Goal: Contribute content

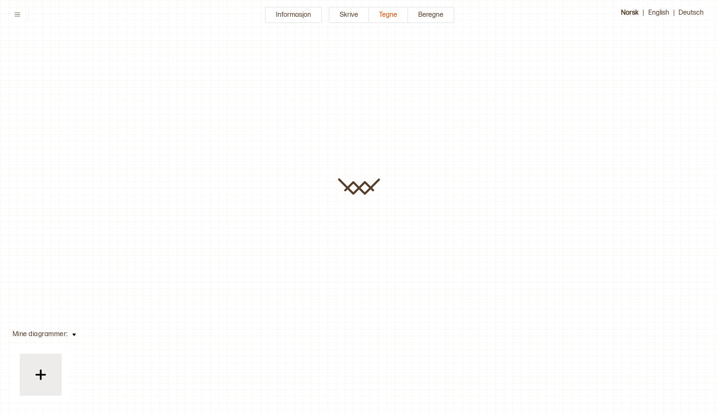
type input "**********"
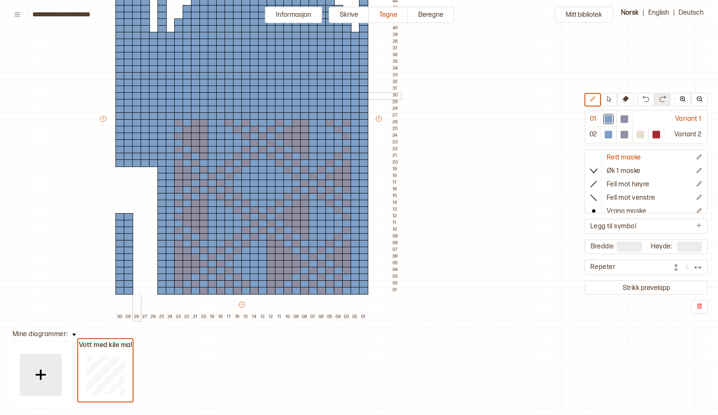
scroll to position [157, 111]
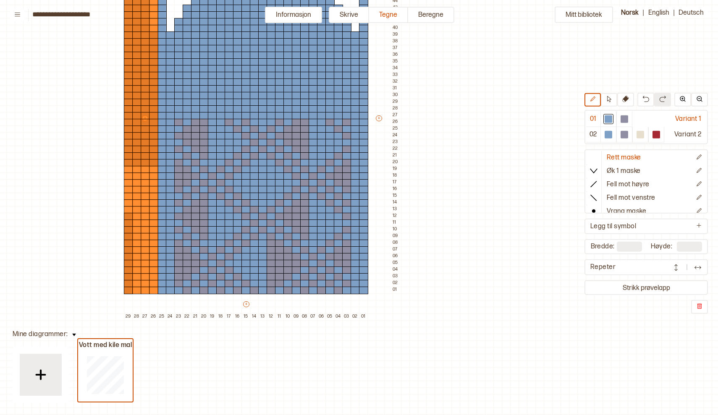
type input "**"
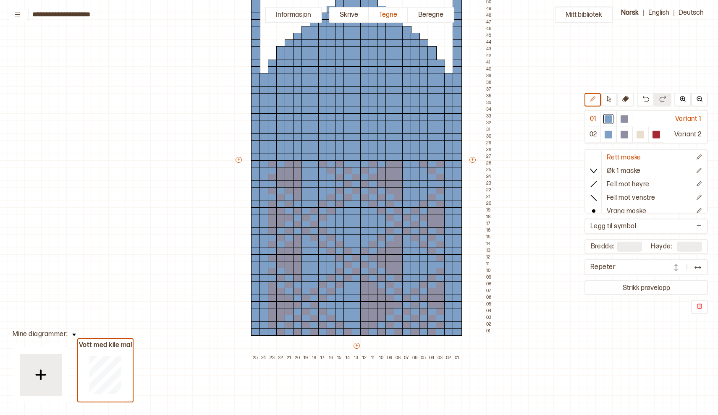
scroll to position [120, 2]
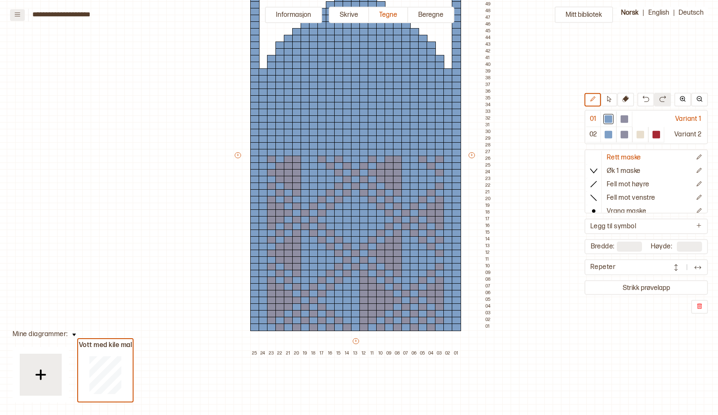
click at [18, 14] on icon at bounding box center [17, 15] width 5 height 4
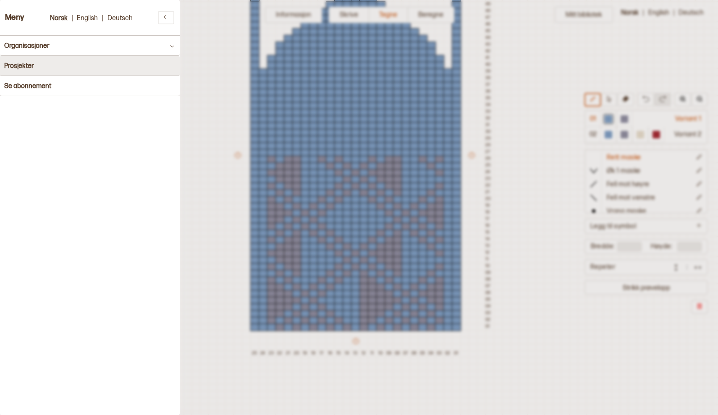
click at [25, 64] on h4 "Prosjekter" at bounding box center [19, 66] width 30 height 8
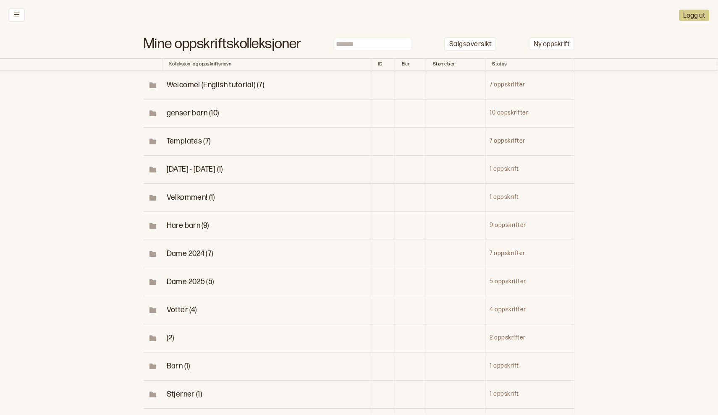
click at [182, 306] on span "Votter (4)" at bounding box center [182, 310] width 30 height 9
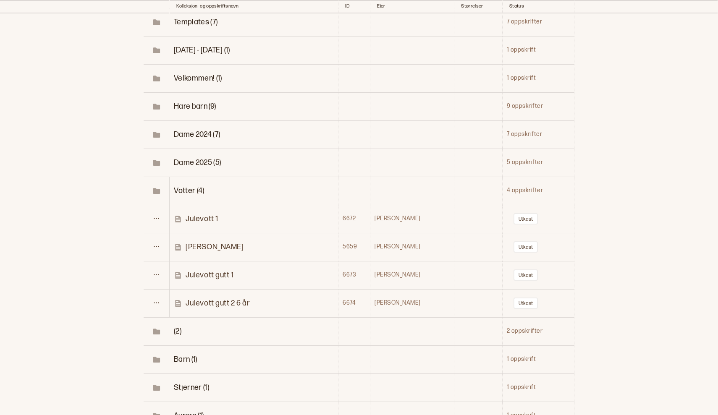
scroll to position [120, 0]
click at [212, 297] on p "Julevott gutt 2 6 år" at bounding box center [218, 302] width 64 height 10
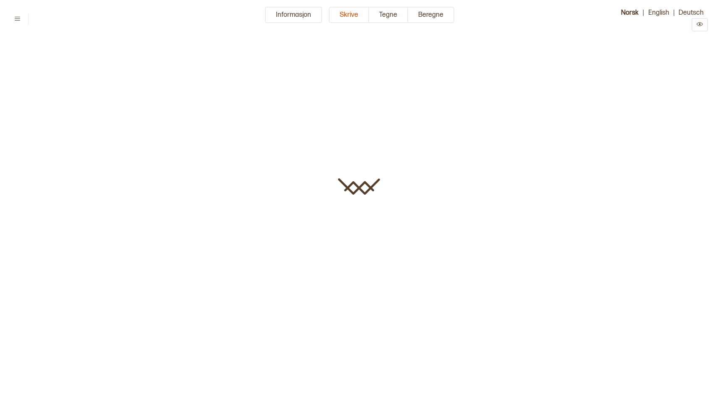
type input "**********"
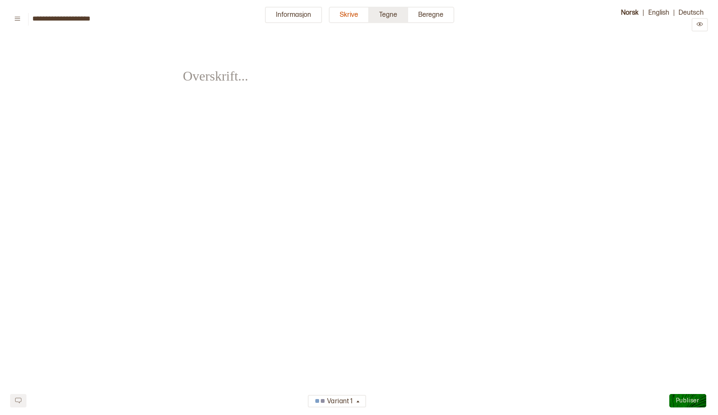
click at [392, 16] on button "Tegne" at bounding box center [388, 15] width 39 height 16
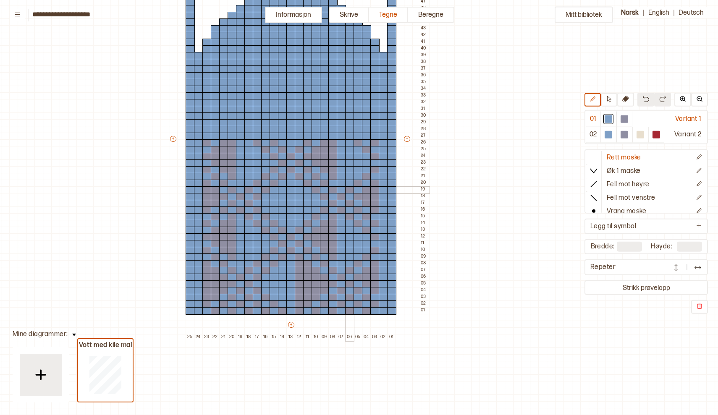
scroll to position [136, 66]
drag, startPoint x: 203, startPoint y: 144, endPoint x: 315, endPoint y: 143, distance: 112.1
click at [315, 143] on div "+ + + + 25 24 23 22 21 20 19 18 17 16 15 14 13 12 11 10 09 08 07 06 05 04 03 02…" at bounding box center [299, 142] width 260 height 396
drag, startPoint x: 315, startPoint y: 143, endPoint x: 256, endPoint y: 148, distance: 59.4
click at [256, 148] on div "+ + + + 25 24 23 22 21 20 19 18 17 16 15 14 13 12 11 10 09 08 07 06 05 04 03 02…" at bounding box center [299, 142] width 260 height 396
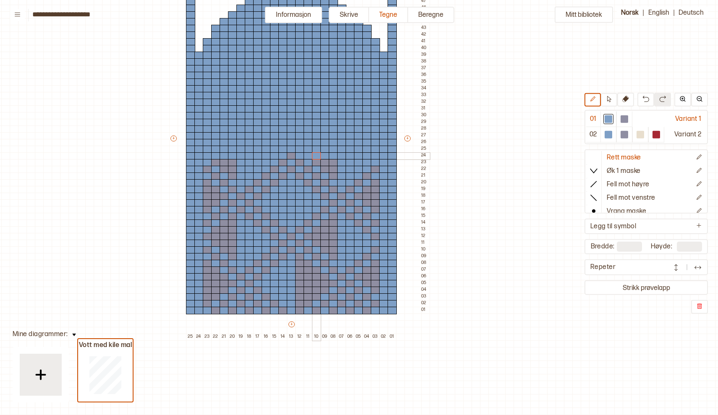
drag, startPoint x: 234, startPoint y: 148, endPoint x: 321, endPoint y: 157, distance: 87.0
click at [321, 157] on div "+ + + + 25 24 23 22 21 20 19 18 17 16 15 14 13 12 11 10 09 08 07 06 05 04 03 02…" at bounding box center [299, 142] width 260 height 396
click at [290, 156] on div at bounding box center [291, 156] width 9 height 8
drag, startPoint x: 344, startPoint y: 163, endPoint x: 283, endPoint y: 164, distance: 60.5
click at [283, 164] on div "+ + + + 25 24 23 22 21 20 19 18 17 16 15 14 13 12 11 10 09 08 07 06 05 04 03 02…" at bounding box center [299, 142] width 260 height 396
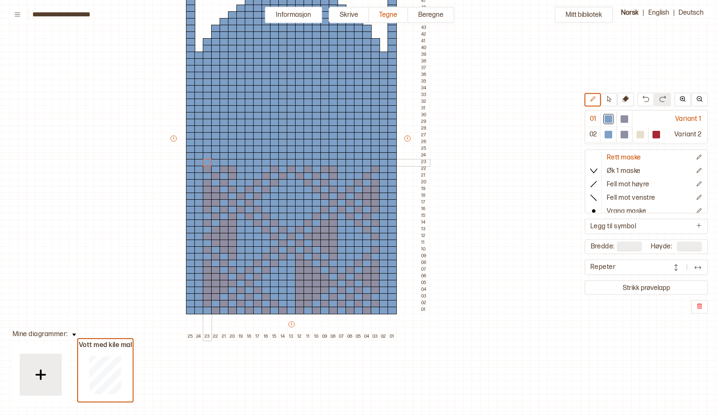
drag, startPoint x: 243, startPoint y: 163, endPoint x: 206, endPoint y: 160, distance: 37.0
click at [206, 160] on div "+ + + + 25 24 23 22 21 20 19 18 17 16 15 14 13 12 11 10 09 08 07 06 05 04 03 02…" at bounding box center [299, 142] width 260 height 396
drag, startPoint x: 204, startPoint y: 181, endPoint x: 219, endPoint y: 191, distance: 17.8
click at [219, 191] on div "+ + + + 25 24 23 22 21 20 19 18 17 16 15 14 13 12 11 10 09 08 07 06 05 04 03 02…" at bounding box center [299, 142] width 260 height 396
click at [219, 197] on div at bounding box center [215, 197] width 9 height 8
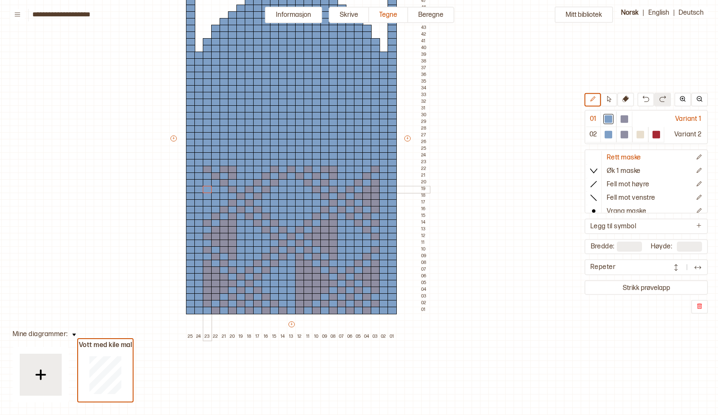
drag, startPoint x: 224, startPoint y: 196, endPoint x: 207, endPoint y: 189, distance: 18.2
click at [207, 189] on div "+ + + + 25 24 23 22 21 20 19 18 17 16 15 14 13 12 11 10 09 08 07 06 05 04 03 02…" at bounding box center [299, 142] width 260 height 396
click at [234, 223] on div at bounding box center [232, 224] width 9 height 8
click at [225, 228] on div at bounding box center [224, 230] width 9 height 8
click at [215, 237] on div at bounding box center [215, 237] width 9 height 8
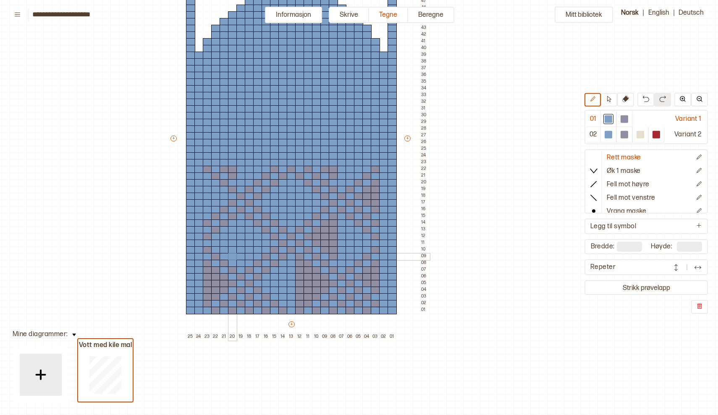
drag, startPoint x: 215, startPoint y: 241, endPoint x: 232, endPoint y: 255, distance: 21.8
click at [232, 255] on div "+ + + + 25 24 23 22 21 20 19 18 17 16 15 14 13 12 11 10 09 08 07 06 05 04 03 02…" at bounding box center [299, 142] width 260 height 396
click at [205, 271] on div at bounding box center [207, 271] width 9 height 8
click at [215, 276] on div at bounding box center [215, 277] width 9 height 8
drag, startPoint x: 224, startPoint y: 284, endPoint x: 223, endPoint y: 292, distance: 8.0
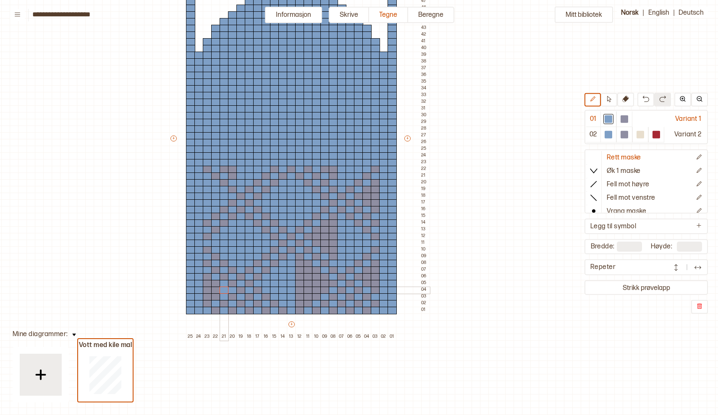
click at [223, 292] on div "+ + + + 25 24 23 22 21 20 19 18 17 16 15 14 13 12 11 10 09 08 07 06 05 04 03 02…" at bounding box center [299, 142] width 260 height 396
click at [223, 292] on div at bounding box center [224, 291] width 9 height 8
drag, startPoint x: 207, startPoint y: 278, endPoint x: 215, endPoint y: 297, distance: 20.9
click at [215, 297] on div "+ + + + 25 24 23 22 21 20 19 18 17 16 15 14 13 12 11 10 09 08 07 06 05 04 03 02…" at bounding box center [299, 142] width 260 height 396
drag, startPoint x: 215, startPoint y: 282, endPoint x: 272, endPoint y: 295, distance: 58.2
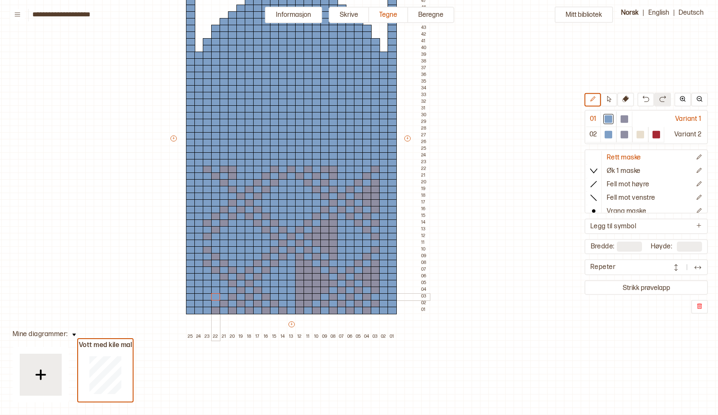
click at [272, 295] on div "+ + + + 25 24 23 22 21 20 19 18 17 16 15 14 13 12 11 10 09 08 07 06 05 04 03 02…" at bounding box center [299, 142] width 260 height 396
drag, startPoint x: 299, startPoint y: 266, endPoint x: 303, endPoint y: 272, distance: 8.2
click at [303, 272] on div "+ + + + 25 24 23 22 21 20 19 18 17 16 15 14 13 12 11 10 09 08 07 06 05 04 03 02…" at bounding box center [299, 142] width 260 height 396
click at [306, 271] on div at bounding box center [308, 271] width 9 height 8
click at [314, 277] on div at bounding box center [316, 277] width 9 height 8
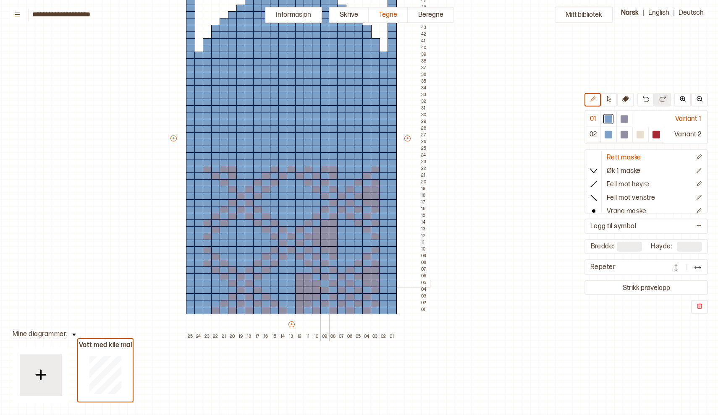
click at [324, 282] on div at bounding box center [324, 284] width 9 height 8
click at [314, 290] on div at bounding box center [316, 291] width 9 height 8
click at [307, 297] on div at bounding box center [308, 297] width 9 height 8
click at [298, 303] on div at bounding box center [299, 304] width 9 height 8
drag, startPoint x: 299, startPoint y: 298, endPoint x: 304, endPoint y: 283, distance: 15.4
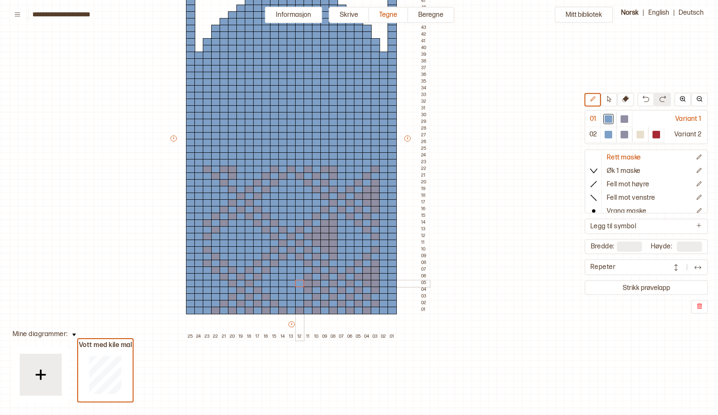
click at [304, 283] on div "+ + + + 25 24 23 22 21 20 19 18 17 16 15 14 13 12 11 10 09 08 07 06 05 04 03 02…" at bounding box center [299, 142] width 260 height 396
drag, startPoint x: 308, startPoint y: 273, endPoint x: 308, endPoint y: 281, distance: 7.6
click at [308, 281] on div "+ + + + 25 24 23 22 21 20 19 18 17 16 15 14 13 12 11 10 09 08 07 06 05 04 03 02…" at bounding box center [299, 142] width 260 height 396
click at [307, 290] on div at bounding box center [308, 291] width 9 height 8
click at [316, 284] on div at bounding box center [316, 284] width 9 height 8
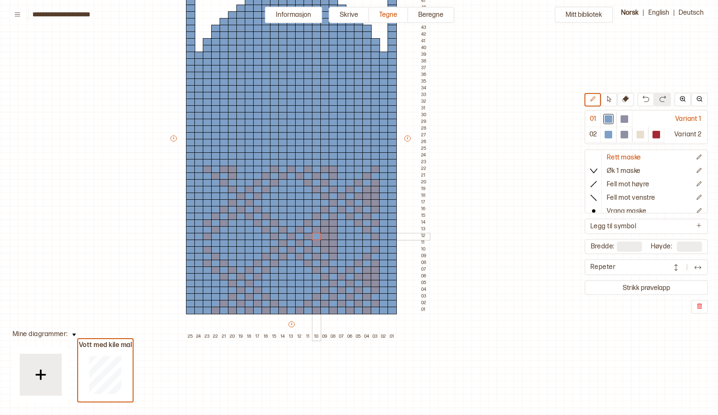
drag, startPoint x: 317, startPoint y: 236, endPoint x: 322, endPoint y: 233, distance: 5.5
click at [319, 236] on div at bounding box center [316, 237] width 9 height 8
click at [325, 230] on div at bounding box center [324, 230] width 9 height 8
click at [335, 223] on div at bounding box center [333, 224] width 9 height 8
drag, startPoint x: 317, startPoint y: 242, endPoint x: 321, endPoint y: 246, distance: 4.8
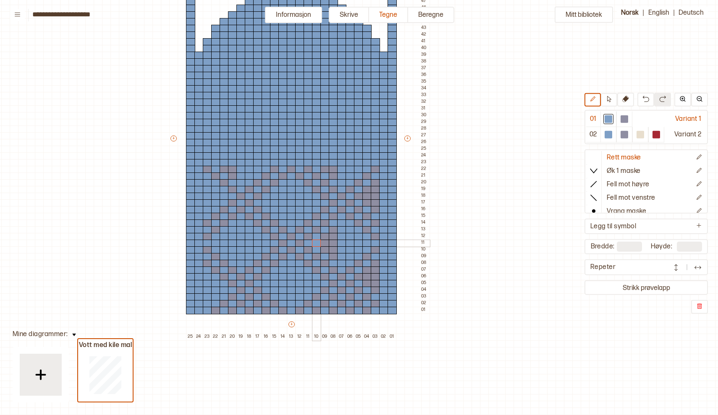
click at [319, 244] on div at bounding box center [316, 244] width 9 height 8
click at [324, 248] on div at bounding box center [324, 250] width 9 height 8
click at [326, 241] on div at bounding box center [324, 244] width 9 height 8
drag, startPoint x: 325, startPoint y: 237, endPoint x: 333, endPoint y: 231, distance: 10.2
click at [327, 235] on div at bounding box center [324, 237] width 9 height 8
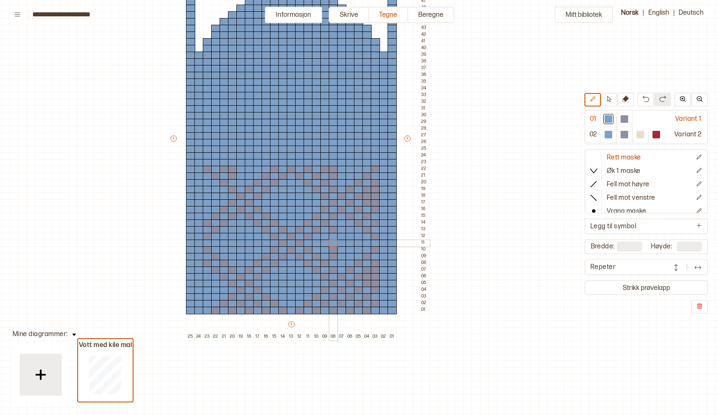
drag, startPoint x: 331, startPoint y: 233, endPoint x: 333, endPoint y: 241, distance: 7.7
click at [333, 241] on div "+ + + + 25 24 23 22 21 20 19 18 17 16 15 14 13 12 11 10 09 08 07 06 05 04 03 02…" at bounding box center [299, 142] width 260 height 396
drag, startPoint x: 333, startPoint y: 245, endPoint x: 335, endPoint y: 230, distance: 15.3
click at [335, 230] on div "+ + + + 25 24 23 22 21 20 19 18 17 16 15 14 13 12 11 10 09 08 07 06 05 04 03 02…" at bounding box center [299, 142] width 260 height 396
click at [374, 191] on div at bounding box center [375, 190] width 9 height 8
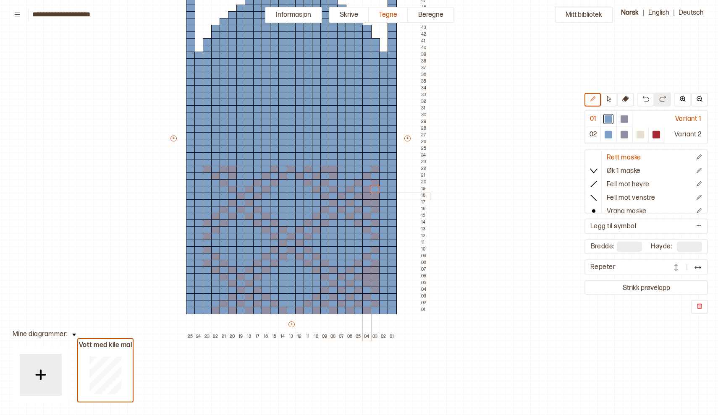
click at [369, 198] on div at bounding box center [366, 197] width 9 height 8
click at [376, 197] on div at bounding box center [375, 197] width 9 height 8
click at [377, 203] on div at bounding box center [375, 203] width 9 height 8
click at [375, 267] on div at bounding box center [375, 271] width 9 height 8
click at [367, 276] on div at bounding box center [366, 277] width 9 height 8
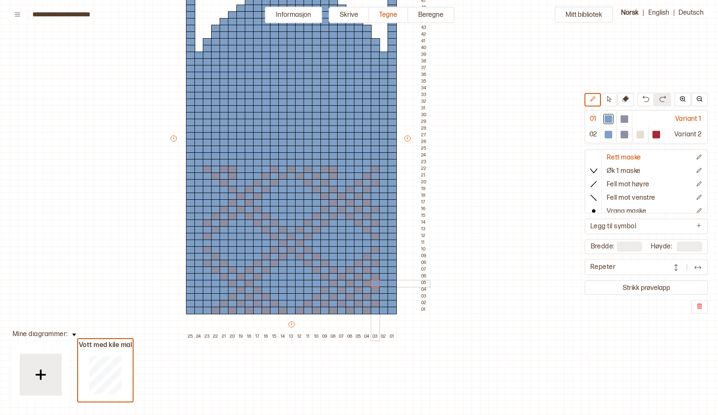
click at [375, 282] on div at bounding box center [375, 284] width 9 height 8
click at [377, 276] on div at bounding box center [375, 277] width 9 height 8
click at [369, 268] on div at bounding box center [366, 271] width 9 height 8
click at [624, 117] on div at bounding box center [625, 119] width 8 height 8
click at [225, 290] on div at bounding box center [224, 291] width 9 height 8
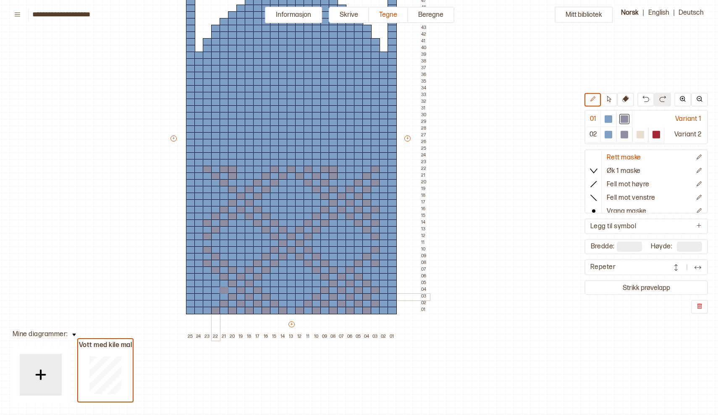
click at [216, 295] on div at bounding box center [215, 297] width 9 height 8
click at [207, 301] on div at bounding box center [207, 304] width 9 height 8
click at [197, 312] on div at bounding box center [198, 311] width 9 height 8
click at [383, 308] on div at bounding box center [383, 311] width 9 height 8
click at [608, 117] on div at bounding box center [609, 119] width 8 height 8
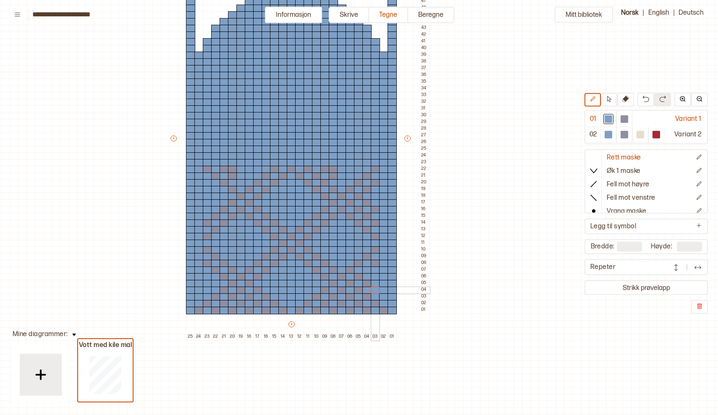
click at [375, 289] on div at bounding box center [375, 291] width 9 height 8
click at [363, 285] on div at bounding box center [366, 284] width 9 height 8
click at [622, 117] on div at bounding box center [625, 119] width 8 height 8
click at [365, 272] on div at bounding box center [366, 271] width 9 height 8
click at [383, 256] on div at bounding box center [383, 257] width 9 height 8
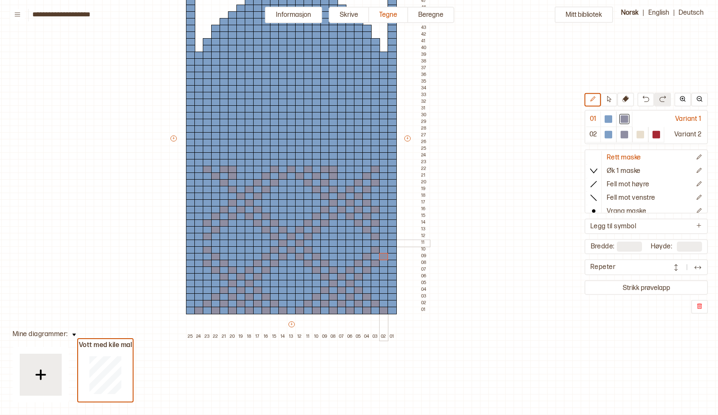
click at [383, 243] on div at bounding box center [383, 244] width 9 height 8
click at [381, 230] on div at bounding box center [383, 230] width 9 height 8
click at [608, 121] on div at bounding box center [609, 119] width 8 height 8
click at [376, 208] on div at bounding box center [375, 210] width 9 height 8
click at [365, 202] on div at bounding box center [366, 203] width 9 height 8
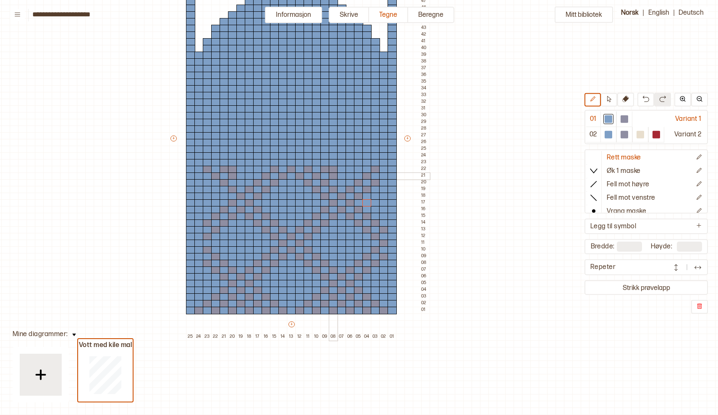
click at [332, 175] on div at bounding box center [333, 177] width 9 height 8
click at [333, 167] on div at bounding box center [333, 170] width 9 height 8
click at [325, 167] on div at bounding box center [324, 170] width 9 height 8
click at [230, 170] on div at bounding box center [232, 170] width 9 height 8
click at [233, 178] on div at bounding box center [232, 177] width 9 height 8
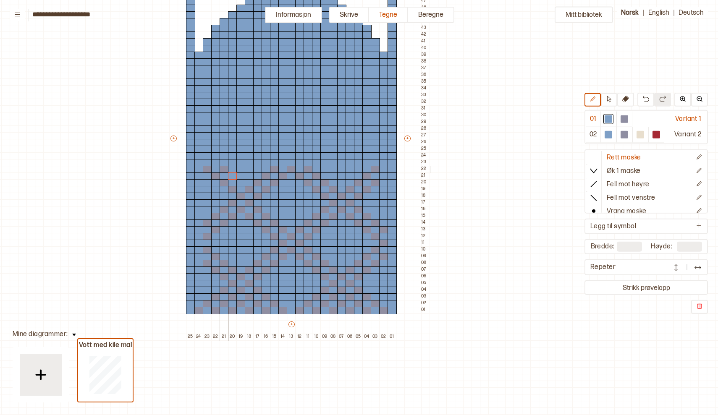
click at [224, 169] on div at bounding box center [224, 170] width 9 height 8
click at [627, 119] on div at bounding box center [625, 119] width 8 height 8
click at [224, 196] on div at bounding box center [224, 197] width 9 height 8
click at [215, 190] on div at bounding box center [215, 190] width 9 height 8
click at [205, 181] on div at bounding box center [207, 183] width 9 height 8
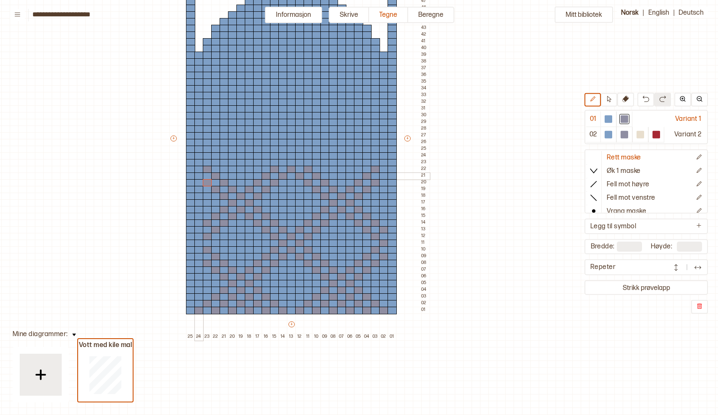
click at [199, 176] on div at bounding box center [198, 177] width 9 height 8
click at [189, 170] on div at bounding box center [190, 170] width 9 height 8
click at [199, 162] on div at bounding box center [198, 163] width 9 height 8
click at [190, 154] on div at bounding box center [190, 156] width 9 height 8
click at [385, 161] on div at bounding box center [383, 163] width 9 height 8
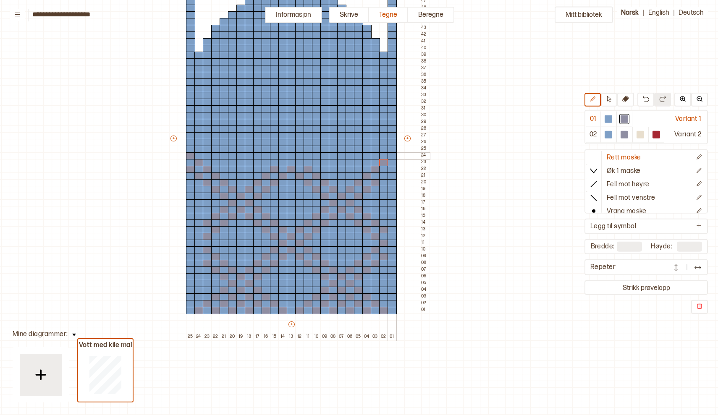
click at [394, 155] on div at bounding box center [392, 156] width 9 height 8
click at [383, 177] on div at bounding box center [383, 177] width 9 height 8
click at [395, 168] on div at bounding box center [392, 170] width 9 height 8
click at [393, 238] on div at bounding box center [392, 237] width 9 height 8
click at [392, 251] on div at bounding box center [392, 250] width 9 height 8
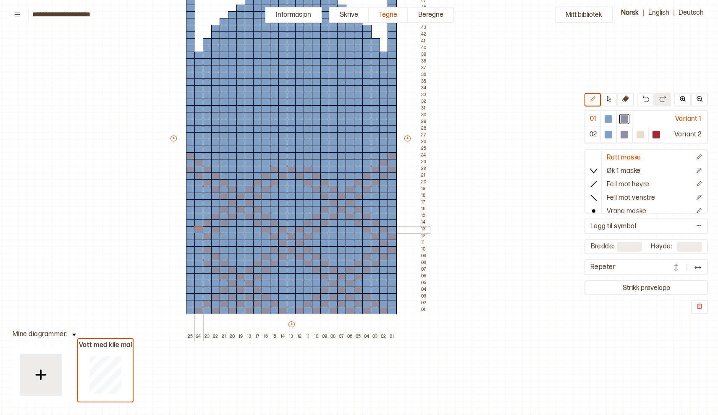
click at [199, 229] on div at bounding box center [198, 230] width 9 height 8
click at [200, 242] on div at bounding box center [198, 244] width 9 height 8
click at [189, 235] on div at bounding box center [190, 237] width 9 height 8
click at [196, 256] on div at bounding box center [198, 257] width 9 height 8
click at [189, 249] on div at bounding box center [190, 250] width 9 height 8
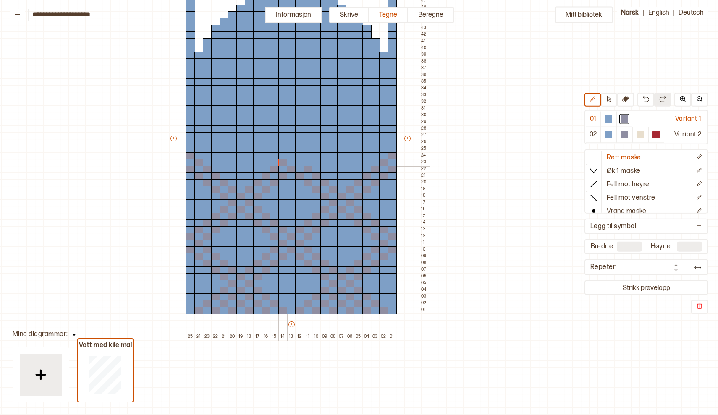
click at [283, 161] on div at bounding box center [282, 163] width 9 height 8
click at [301, 161] on div at bounding box center [299, 163] width 9 height 8
click at [291, 156] on div at bounding box center [291, 156] width 9 height 8
click at [308, 156] on div at bounding box center [308, 156] width 9 height 8
click at [317, 149] on div at bounding box center [316, 150] width 9 height 8
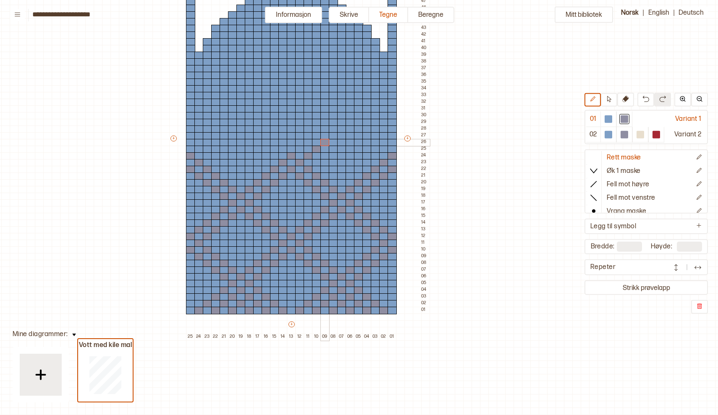
click at [325, 143] on div at bounding box center [324, 143] width 9 height 8
click at [332, 136] on div at bounding box center [333, 136] width 9 height 8
click at [342, 130] on div at bounding box center [341, 130] width 9 height 8
click at [348, 124] on div at bounding box center [350, 123] width 9 height 8
click at [359, 115] on div at bounding box center [358, 116] width 9 height 8
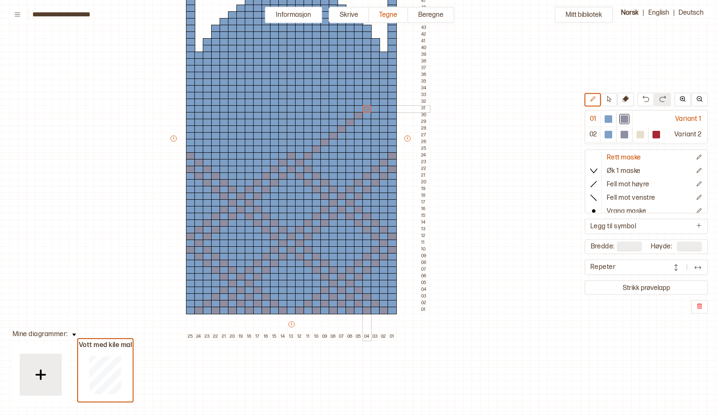
click at [364, 110] on div at bounding box center [366, 109] width 9 height 8
click at [375, 103] on div at bounding box center [375, 103] width 9 height 8
click at [385, 94] on div at bounding box center [383, 96] width 9 height 8
click at [390, 89] on div at bounding box center [392, 89] width 9 height 8
click at [281, 147] on div at bounding box center [282, 150] width 9 height 8
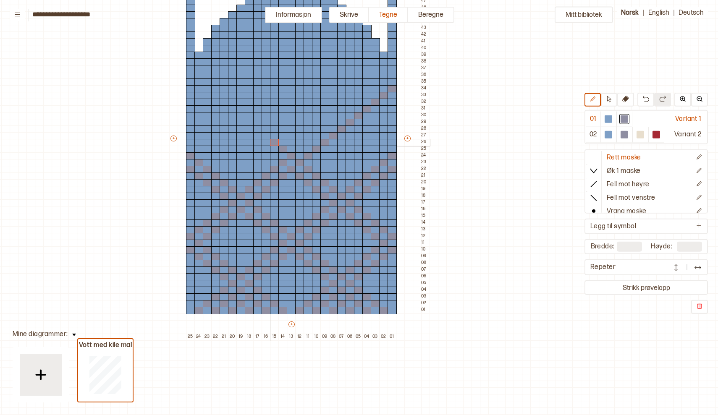
click at [275, 142] on div at bounding box center [274, 143] width 9 height 8
click at [299, 149] on div at bounding box center [299, 150] width 9 height 8
click at [310, 141] on div at bounding box center [308, 143] width 9 height 8
click at [316, 136] on div at bounding box center [316, 136] width 9 height 8
click at [323, 129] on div at bounding box center [324, 130] width 9 height 8
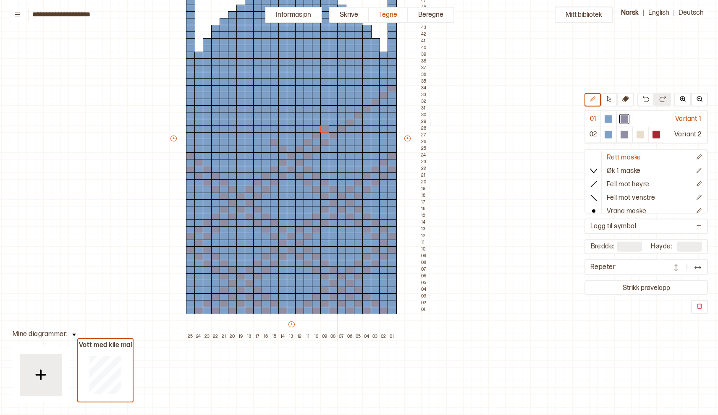
click at [333, 122] on div at bounding box center [333, 123] width 9 height 8
click at [341, 115] on div at bounding box center [341, 116] width 9 height 8
click at [350, 108] on div at bounding box center [350, 109] width 9 height 8
click at [359, 100] on div at bounding box center [358, 103] width 9 height 8
click at [367, 95] on div at bounding box center [366, 96] width 9 height 8
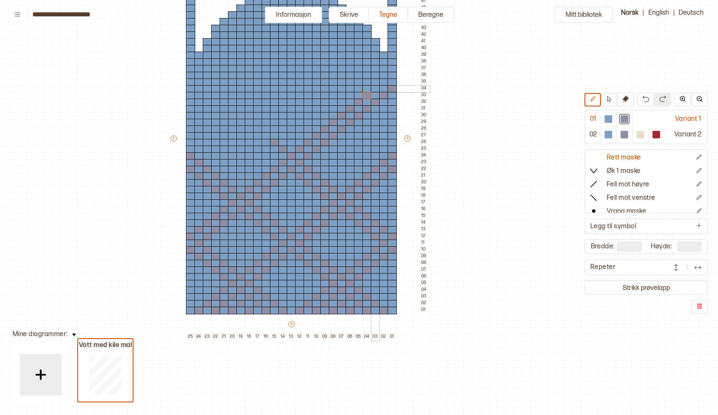
click at [374, 89] on div at bounding box center [375, 89] width 9 height 8
click at [384, 82] on div at bounding box center [383, 83] width 9 height 8
click at [395, 73] on div at bounding box center [392, 76] width 9 height 8
click at [276, 156] on div at bounding box center [274, 156] width 9 height 8
click at [265, 148] on div at bounding box center [266, 150] width 9 height 8
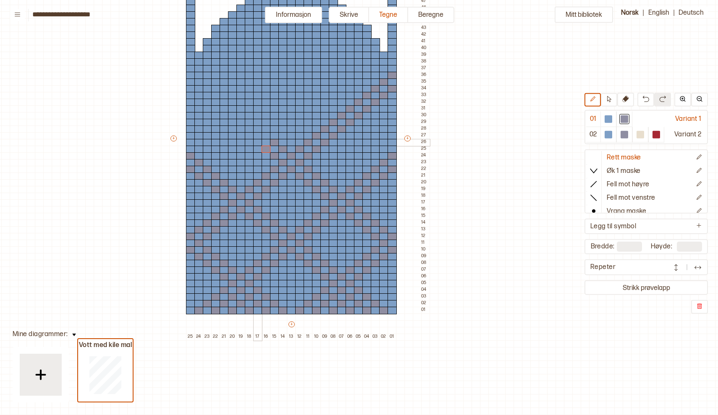
click at [257, 142] on div at bounding box center [257, 143] width 9 height 8
click at [248, 134] on div at bounding box center [249, 136] width 9 height 8
click at [240, 129] on div at bounding box center [240, 130] width 9 height 8
click at [233, 123] on div at bounding box center [232, 123] width 9 height 8
click at [225, 114] on div at bounding box center [224, 116] width 9 height 8
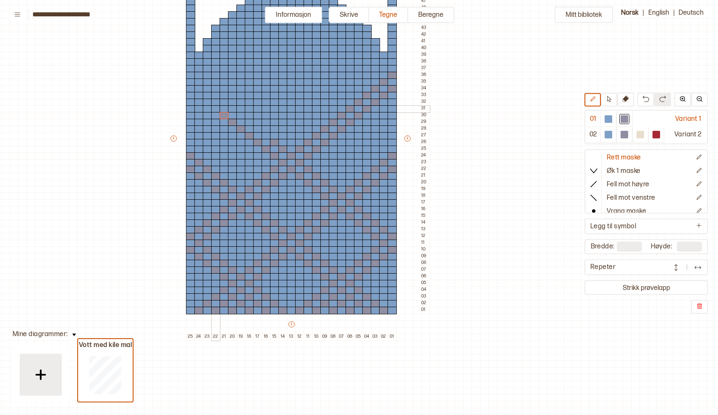
click at [214, 108] on div at bounding box center [215, 109] width 9 height 8
click at [207, 102] on div at bounding box center [207, 103] width 9 height 8
click at [197, 97] on div at bounding box center [198, 96] width 9 height 8
click at [189, 87] on div at bounding box center [190, 89] width 9 height 8
click at [267, 134] on div at bounding box center [266, 136] width 9 height 8
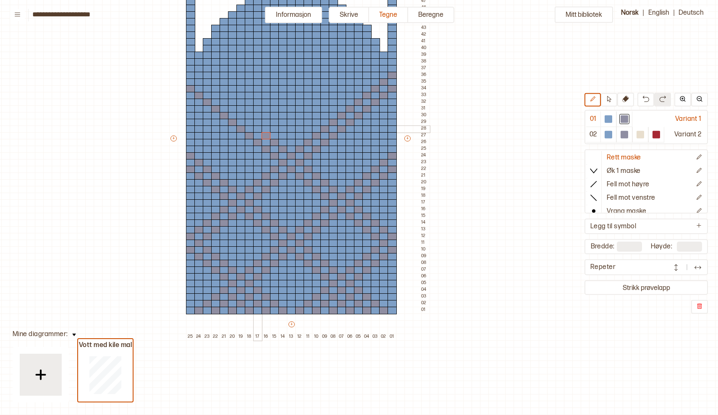
click at [258, 128] on div at bounding box center [257, 130] width 9 height 8
click at [248, 122] on div at bounding box center [249, 123] width 9 height 8
click at [242, 117] on div at bounding box center [240, 116] width 9 height 8
click at [234, 110] on div at bounding box center [232, 109] width 9 height 8
click at [225, 103] on div at bounding box center [224, 103] width 9 height 8
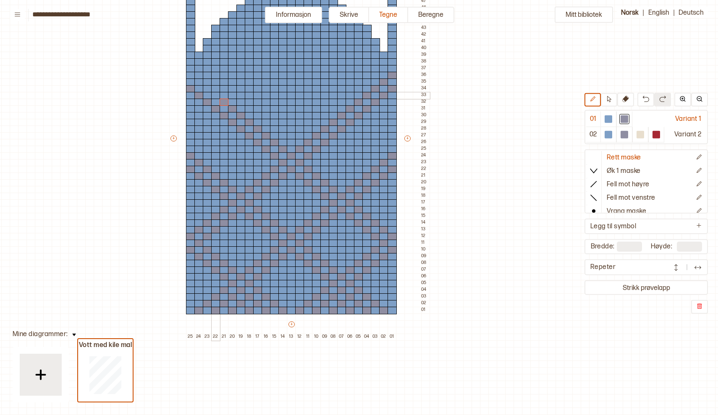
click at [217, 95] on div at bounding box center [215, 96] width 9 height 8
click at [209, 90] on div at bounding box center [207, 89] width 9 height 8
click at [199, 83] on div at bounding box center [198, 83] width 9 height 8
click at [371, 75] on div at bounding box center [375, 76] width 9 height 8
click at [200, 149] on div at bounding box center [198, 150] width 9 height 8
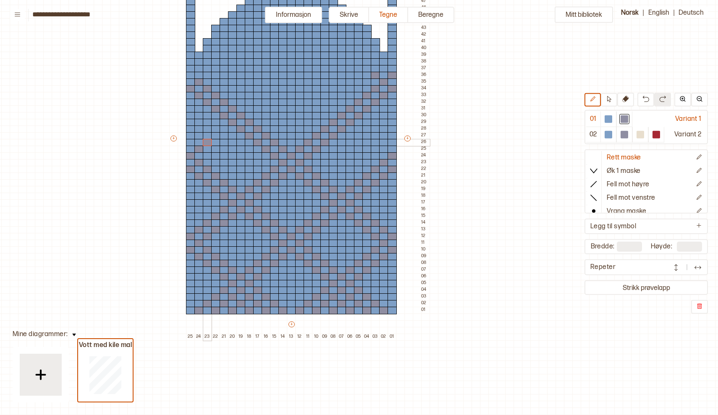
click at [208, 143] on div at bounding box center [207, 143] width 9 height 8
click at [216, 138] on div at bounding box center [215, 136] width 9 height 8
click at [223, 131] on div at bounding box center [224, 130] width 9 height 8
click at [208, 155] on div at bounding box center [207, 156] width 9 height 8
click at [215, 149] on div at bounding box center [215, 150] width 9 height 8
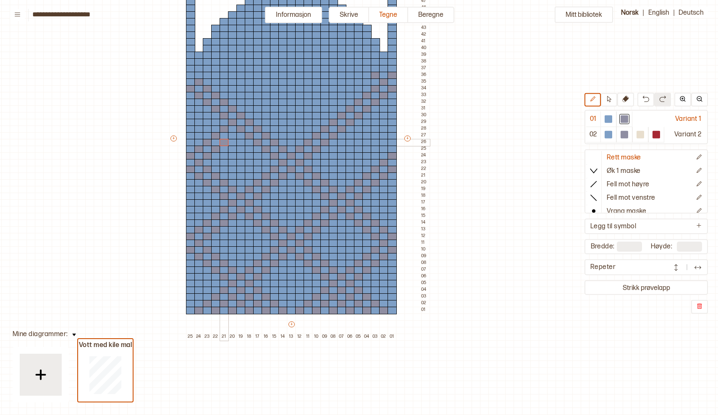
click at [223, 143] on div at bounding box center [224, 143] width 9 height 8
click at [231, 135] on div at bounding box center [232, 136] width 9 height 8
click at [259, 114] on div at bounding box center [257, 116] width 9 height 8
click at [267, 108] on div at bounding box center [266, 109] width 9 height 8
click at [273, 100] on div at bounding box center [274, 103] width 9 height 8
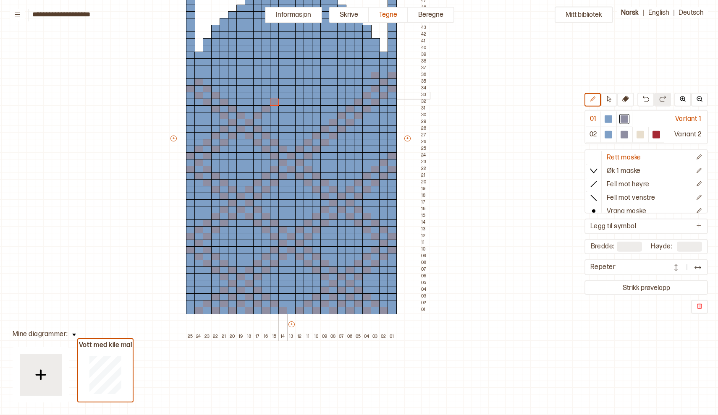
click at [283, 93] on div at bounding box center [282, 96] width 9 height 8
click at [290, 86] on div at bounding box center [291, 89] width 9 height 8
click at [300, 81] on div at bounding box center [299, 83] width 9 height 8
click at [309, 72] on div at bounding box center [308, 76] width 9 height 8
click at [315, 65] on div at bounding box center [316, 69] width 9 height 8
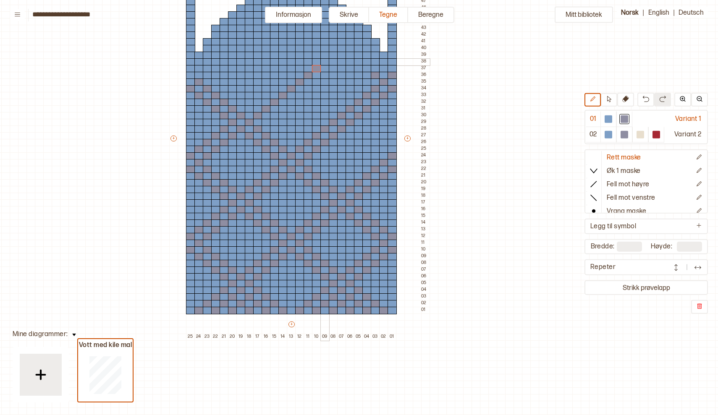
click at [324, 61] on div at bounding box center [324, 62] width 9 height 8
click at [332, 54] on div at bounding box center [333, 56] width 9 height 8
click at [340, 50] on div at bounding box center [341, 49] width 9 height 8
click at [349, 40] on div at bounding box center [350, 42] width 9 height 8
click at [249, 107] on div at bounding box center [249, 109] width 9 height 8
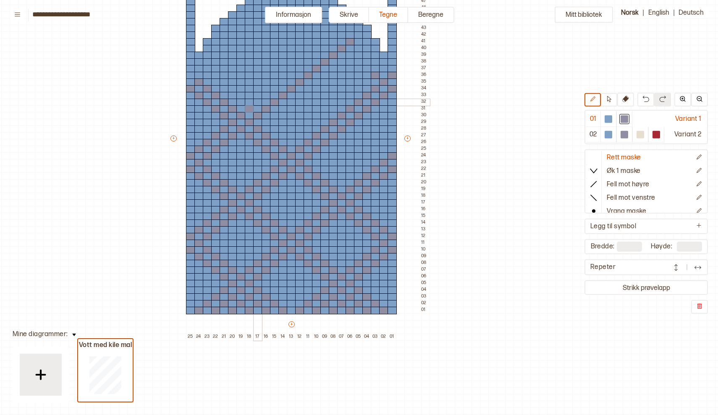
click at [257, 100] on div at bounding box center [257, 103] width 9 height 8
click at [266, 94] on div at bounding box center [266, 96] width 9 height 8
click at [275, 87] on div at bounding box center [274, 89] width 9 height 8
click at [281, 81] on div at bounding box center [282, 83] width 9 height 8
click at [288, 76] on div at bounding box center [291, 76] width 9 height 8
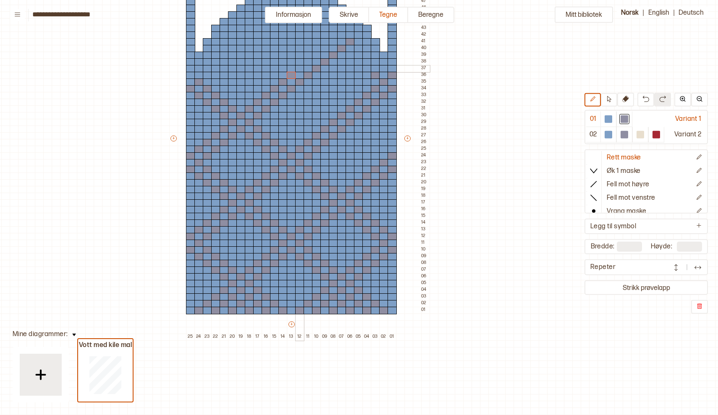
click at [299, 67] on div at bounding box center [299, 69] width 9 height 8
click at [304, 62] on div at bounding box center [308, 62] width 9 height 8
click at [316, 55] on div at bounding box center [316, 56] width 9 height 8
click at [326, 47] on div at bounding box center [324, 49] width 9 height 8
click at [333, 42] on div at bounding box center [333, 42] width 9 height 8
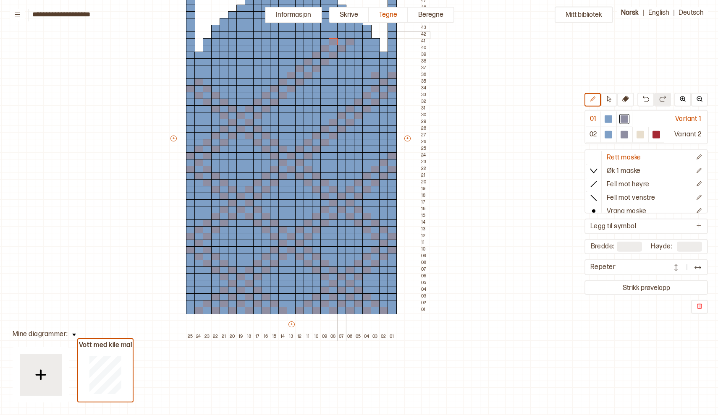
click at [343, 34] on div at bounding box center [341, 35] width 9 height 8
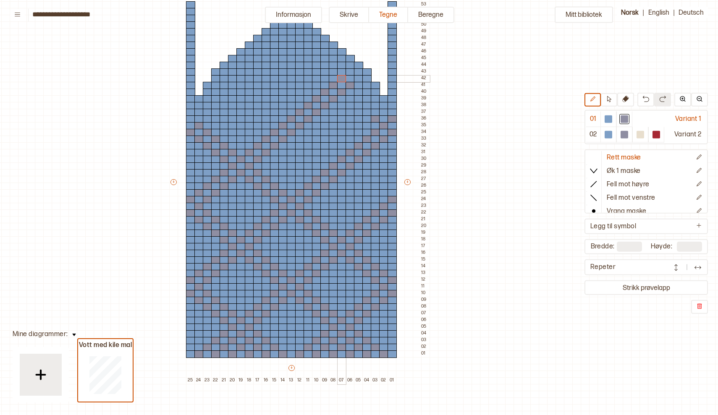
scroll to position [92, 66]
click at [351, 72] on div at bounding box center [350, 73] width 9 height 8
click at [359, 77] on div at bounding box center [358, 80] width 9 height 8
click at [368, 112] on div at bounding box center [366, 114] width 9 height 8
click at [360, 103] on div at bounding box center [358, 107] width 9 height 8
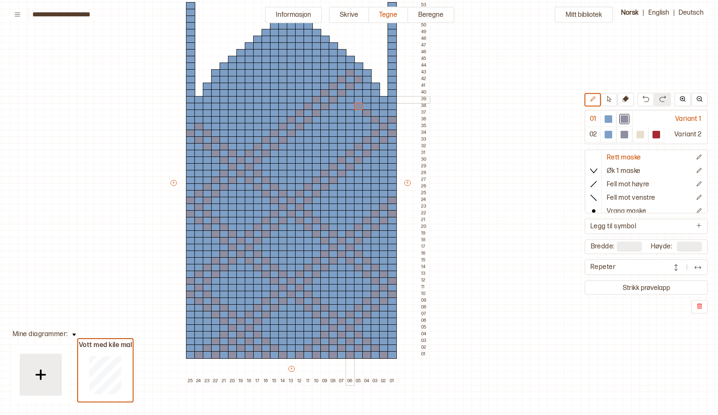
click at [352, 98] on div at bounding box center [350, 100] width 9 height 8
click at [382, 112] on div at bounding box center [383, 114] width 9 height 8
click at [376, 106] on div at bounding box center [375, 107] width 9 height 8
click at [367, 100] on div at bounding box center [366, 100] width 9 height 8
click at [359, 92] on div at bounding box center [358, 93] width 9 height 8
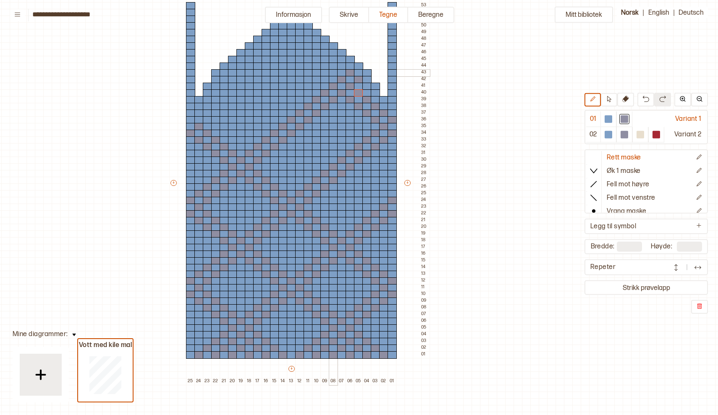
click at [335, 73] on div at bounding box center [333, 73] width 9 height 8
click at [327, 66] on div at bounding box center [324, 67] width 9 height 8
click at [319, 58] on div at bounding box center [316, 60] width 9 height 8
click at [307, 51] on div at bounding box center [308, 53] width 9 height 8
click at [301, 47] on div at bounding box center [299, 46] width 9 height 8
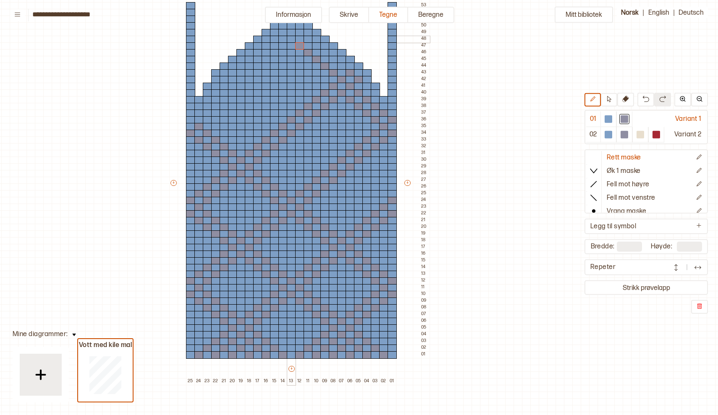
click at [291, 39] on div at bounding box center [291, 40] width 9 height 8
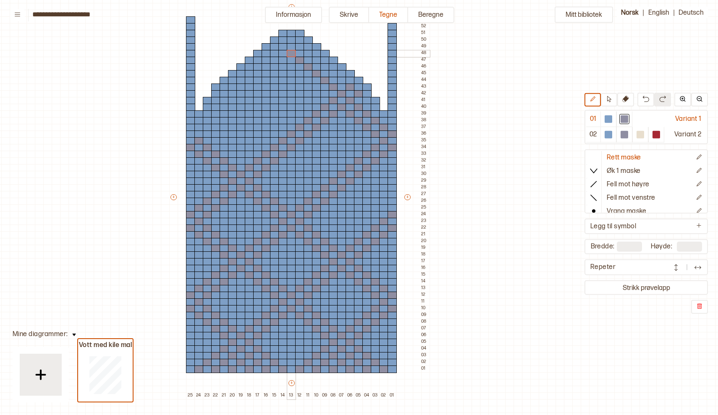
scroll to position [73, 66]
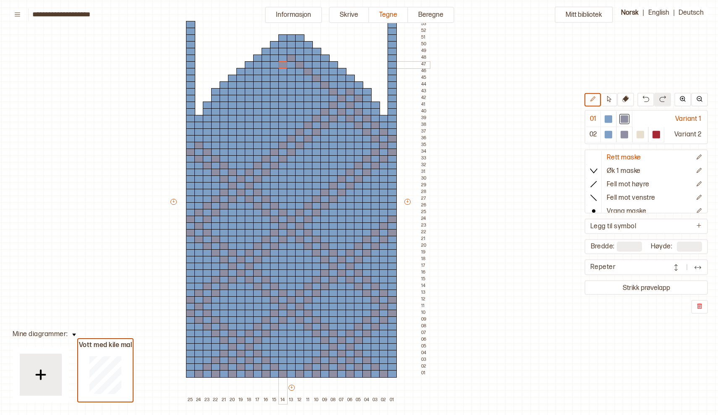
click at [281, 63] on div at bounding box center [282, 65] width 9 height 8
click at [274, 65] on div at bounding box center [274, 65] width 9 height 8
click at [610, 120] on div at bounding box center [609, 119] width 8 height 8
click at [272, 66] on div at bounding box center [274, 65] width 9 height 8
click at [272, 69] on div at bounding box center [274, 72] width 9 height 8
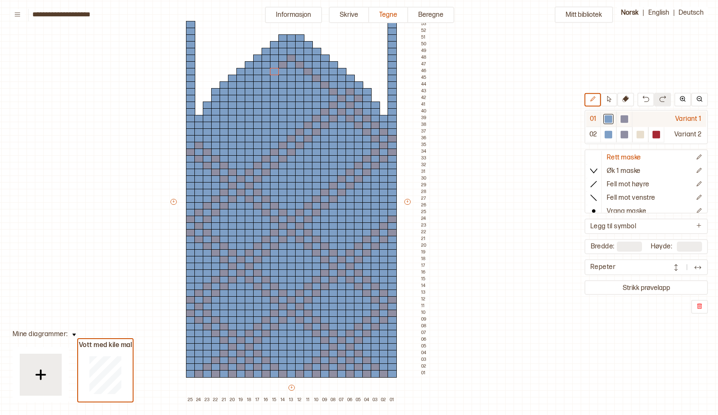
click at [624, 115] on div at bounding box center [624, 119] width 10 height 10
click at [273, 72] on div at bounding box center [274, 72] width 9 height 8
click at [263, 79] on div at bounding box center [266, 79] width 9 height 8
click at [255, 83] on div at bounding box center [257, 85] width 9 height 8
click at [248, 92] on div at bounding box center [249, 92] width 9 height 8
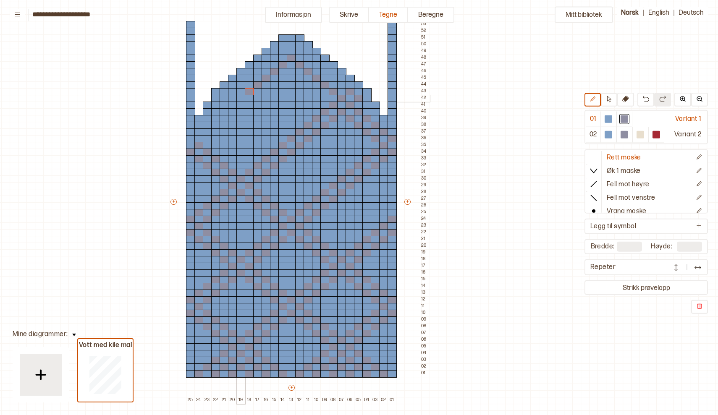
click at [241, 99] on div at bounding box center [240, 99] width 9 height 8
click at [233, 104] on div at bounding box center [232, 106] width 9 height 8
click at [224, 112] on div at bounding box center [224, 112] width 9 height 8
click at [216, 119] on div at bounding box center [215, 119] width 9 height 8
click at [209, 125] on div at bounding box center [207, 126] width 9 height 8
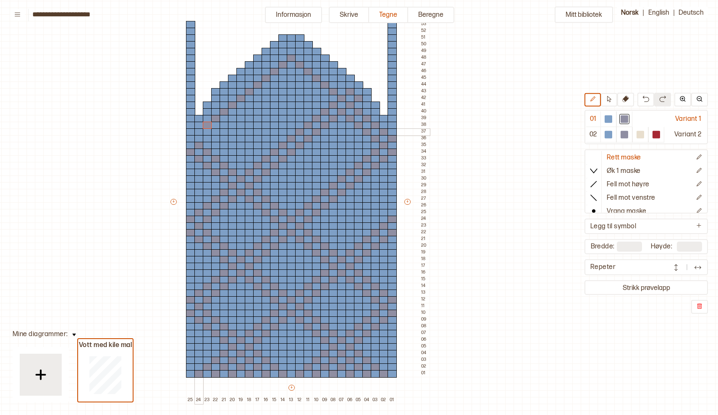
click at [199, 133] on div at bounding box center [198, 132] width 9 height 8
click at [189, 138] on div at bounding box center [190, 139] width 9 height 8
click at [325, 99] on div at bounding box center [324, 99] width 9 height 8
click at [308, 85] on div at bounding box center [308, 85] width 9 height 8
click at [315, 94] on div at bounding box center [316, 92] width 9 height 8
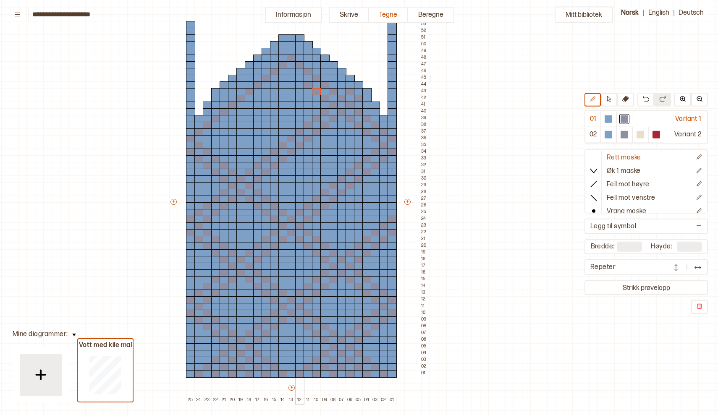
click at [298, 79] on div at bounding box center [299, 79] width 9 height 8
click at [291, 74] on div at bounding box center [291, 72] width 9 height 8
click at [282, 76] on div at bounding box center [282, 79] width 9 height 8
click at [274, 84] on div at bounding box center [274, 85] width 9 height 8
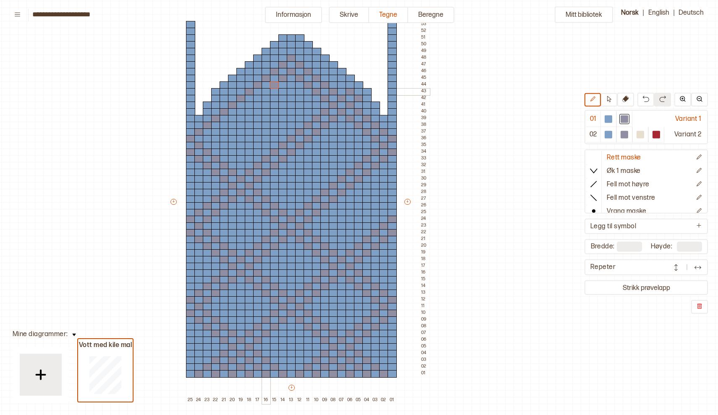
click at [267, 93] on div at bounding box center [266, 92] width 9 height 8
click at [259, 97] on div at bounding box center [257, 99] width 9 height 8
click at [250, 102] on div at bounding box center [249, 106] width 9 height 8
click at [240, 112] on div at bounding box center [240, 112] width 9 height 8
click at [232, 119] on div at bounding box center [232, 119] width 9 height 8
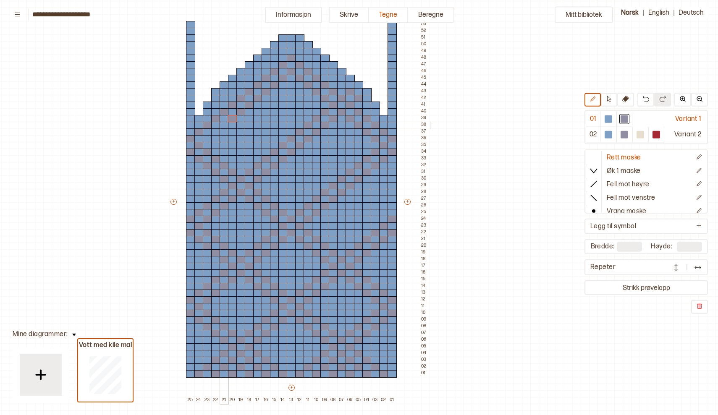
click at [222, 126] on div at bounding box center [224, 126] width 9 height 8
click at [215, 133] on div at bounding box center [215, 132] width 9 height 8
click at [209, 137] on div at bounding box center [207, 139] width 9 height 8
click at [387, 214] on div at bounding box center [383, 213] width 9 height 8
click at [377, 205] on div at bounding box center [375, 206] width 9 height 8
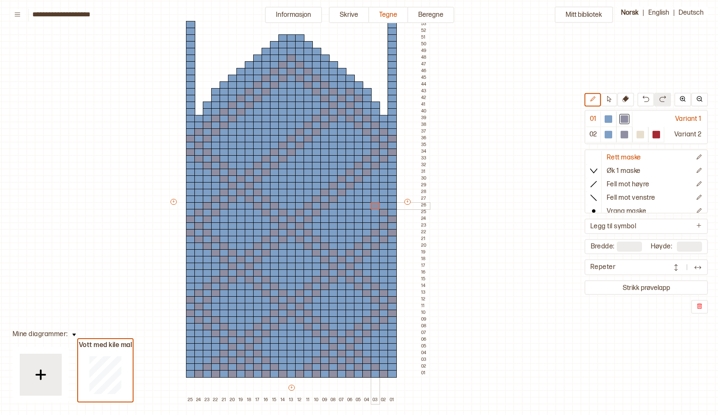
click at [371, 202] on div at bounding box center [375, 206] width 9 height 8
click at [367, 199] on div at bounding box center [366, 200] width 9 height 8
click at [360, 192] on div at bounding box center [358, 193] width 9 height 8
click at [334, 173] on div at bounding box center [333, 173] width 9 height 8
click at [325, 167] on div at bounding box center [324, 166] width 9 height 8
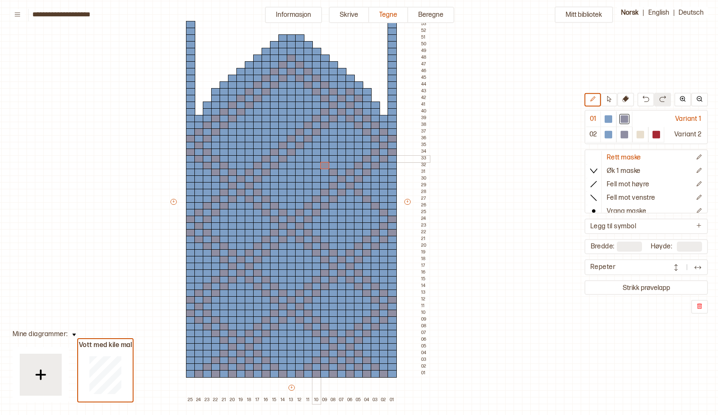
click at [318, 160] on div at bounding box center [316, 159] width 9 height 8
click at [309, 150] on div at bounding box center [308, 153] width 9 height 8
click at [283, 131] on div at bounding box center [282, 132] width 9 height 8
click at [276, 124] on div at bounding box center [274, 126] width 9 height 8
click at [269, 118] on div at bounding box center [266, 119] width 9 height 8
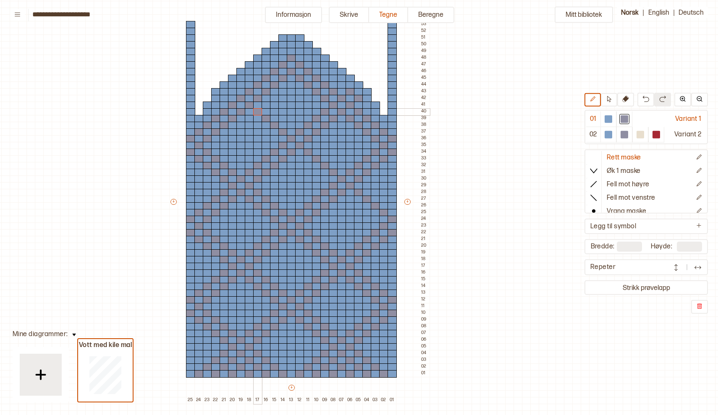
click at [259, 112] on div at bounding box center [257, 112] width 9 height 8
click at [374, 217] on div at bounding box center [375, 220] width 9 height 8
click at [368, 212] on div at bounding box center [366, 213] width 9 height 8
click at [360, 207] on div at bounding box center [358, 206] width 9 height 8
click at [351, 198] on div at bounding box center [350, 200] width 9 height 8
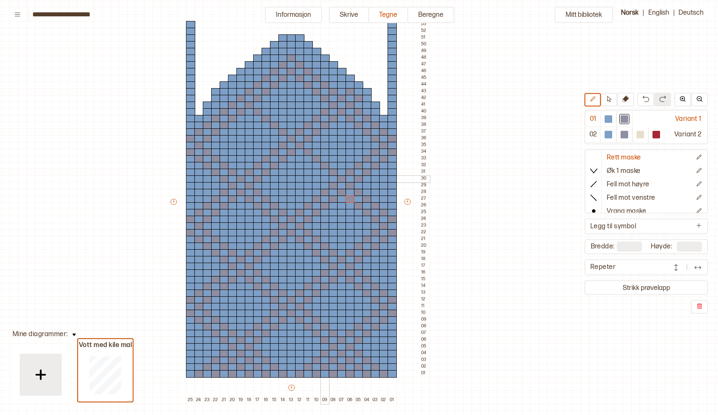
click at [325, 180] on div at bounding box center [324, 179] width 9 height 8
click at [317, 172] on div at bounding box center [316, 173] width 9 height 8
click at [307, 167] on div at bounding box center [308, 166] width 9 height 8
click at [299, 158] on div at bounding box center [299, 159] width 9 height 8
click at [274, 138] on div at bounding box center [274, 139] width 9 height 8
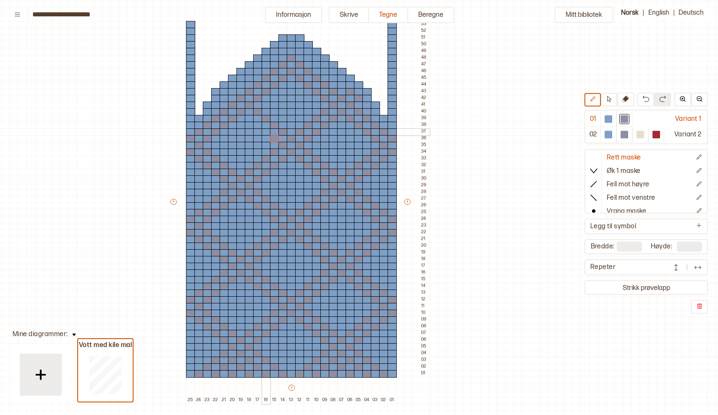
click at [265, 131] on div at bounding box center [266, 132] width 9 height 8
click at [259, 126] on div at bounding box center [257, 126] width 9 height 8
click at [249, 118] on div at bounding box center [249, 119] width 9 height 8
click at [458, 142] on div "Mitt bibliotek 01 Variant 1 02 Variant 2 Rett maske Øk 1 maske Fell mot høyre F…" at bounding box center [652, 342] width 1436 height 830
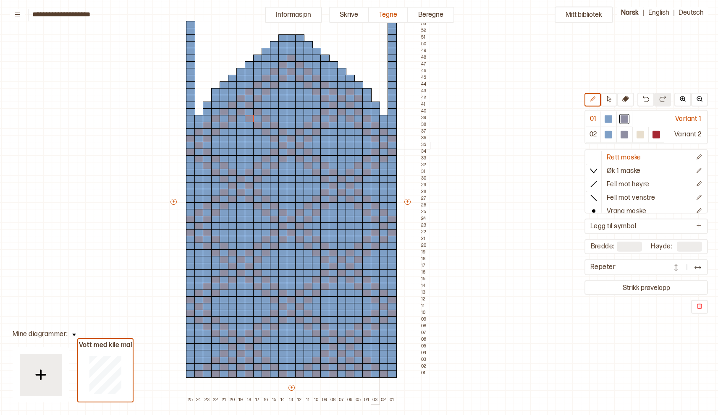
click at [374, 144] on div at bounding box center [375, 146] width 9 height 8
click at [365, 140] on div at bounding box center [366, 139] width 9 height 8
click at [365, 147] on div at bounding box center [366, 146] width 9 height 8
click at [366, 153] on div at bounding box center [366, 153] width 9 height 8
click at [359, 135] on div at bounding box center [358, 132] width 9 height 8
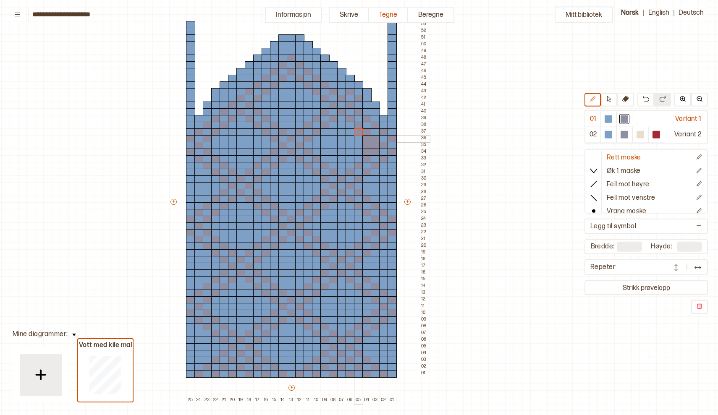
click at [359, 139] on div at bounding box center [358, 139] width 9 height 8
click at [359, 146] on div at bounding box center [358, 146] width 9 height 8
click at [358, 152] on div at bounding box center [358, 153] width 9 height 8
click at [358, 161] on div at bounding box center [358, 159] width 9 height 8
click at [349, 124] on div at bounding box center [350, 126] width 9 height 8
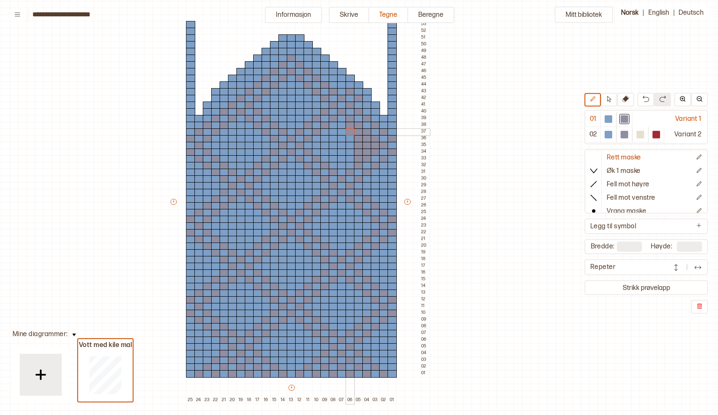
click at [350, 135] on div at bounding box center [350, 132] width 9 height 8
click at [349, 141] on div at bounding box center [350, 139] width 9 height 8
click at [349, 147] on div at bounding box center [350, 146] width 9 height 8
click at [349, 152] on div at bounding box center [350, 153] width 9 height 8
click at [349, 158] on div at bounding box center [350, 159] width 9 height 8
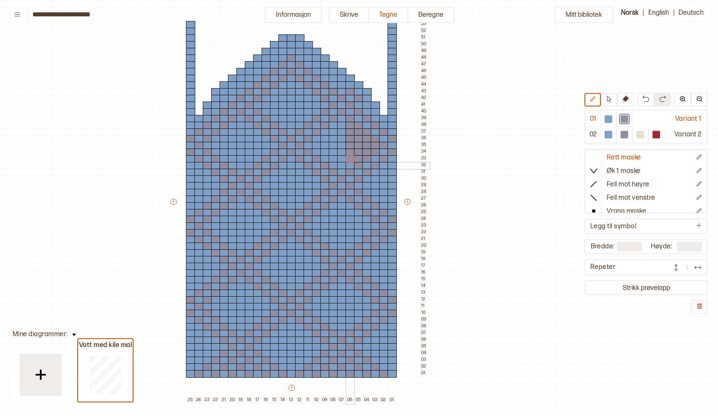
click at [349, 164] on div at bounding box center [350, 166] width 9 height 8
click at [350, 205] on div at bounding box center [350, 206] width 9 height 8
click at [349, 213] on div at bounding box center [350, 213] width 9 height 8
click at [349, 220] on div at bounding box center [350, 220] width 9 height 8
click at [348, 227] on div at bounding box center [350, 227] width 9 height 8
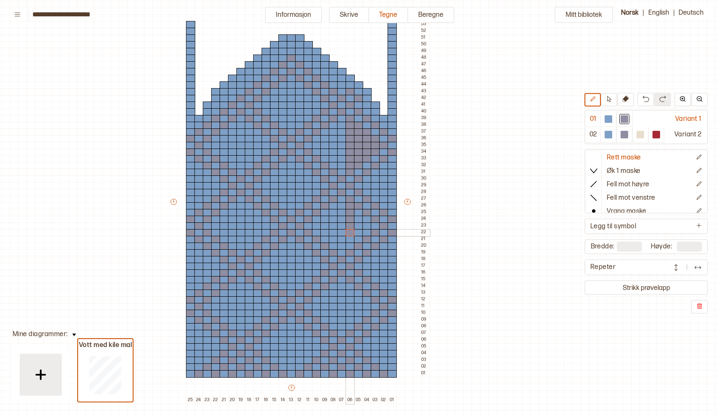
click at [350, 235] on div at bounding box center [350, 233] width 9 height 8
click at [348, 240] on div at bounding box center [350, 240] width 9 height 8
click at [349, 246] on div at bounding box center [350, 247] width 9 height 8
click at [357, 240] on div at bounding box center [358, 240] width 9 height 8
click at [358, 231] on div at bounding box center [358, 233] width 9 height 8
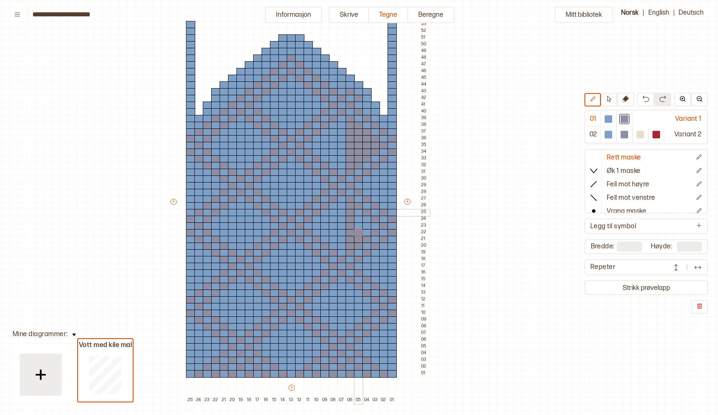
click at [358, 212] on div at bounding box center [358, 213] width 9 height 8
click at [358, 220] on div at bounding box center [358, 220] width 9 height 8
click at [359, 224] on div at bounding box center [358, 227] width 9 height 8
click at [367, 221] on div at bounding box center [366, 220] width 9 height 8
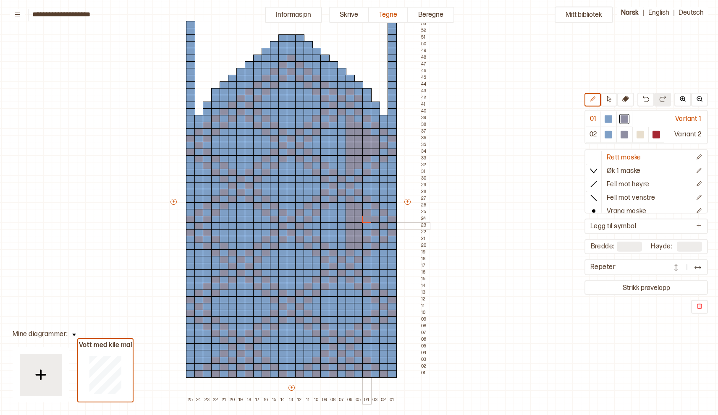
click at [366, 225] on div at bounding box center [366, 227] width 9 height 8
click at [366, 230] on div at bounding box center [366, 233] width 9 height 8
click at [375, 225] on div at bounding box center [375, 227] width 9 height 8
click at [348, 286] on div at bounding box center [350, 287] width 9 height 8
click at [349, 293] on div at bounding box center [350, 294] width 9 height 8
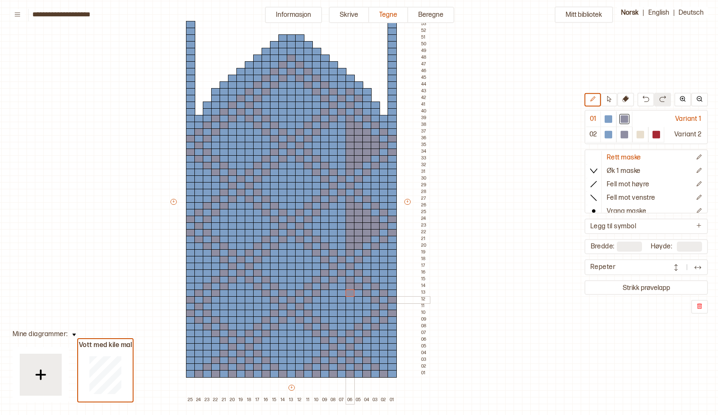
click at [350, 300] on div at bounding box center [350, 300] width 9 height 8
click at [348, 307] on div at bounding box center [350, 307] width 9 height 8
click at [349, 313] on div at bounding box center [350, 314] width 9 height 8
click at [349, 318] on div at bounding box center [350, 321] width 9 height 8
click at [349, 327] on div at bounding box center [350, 327] width 9 height 8
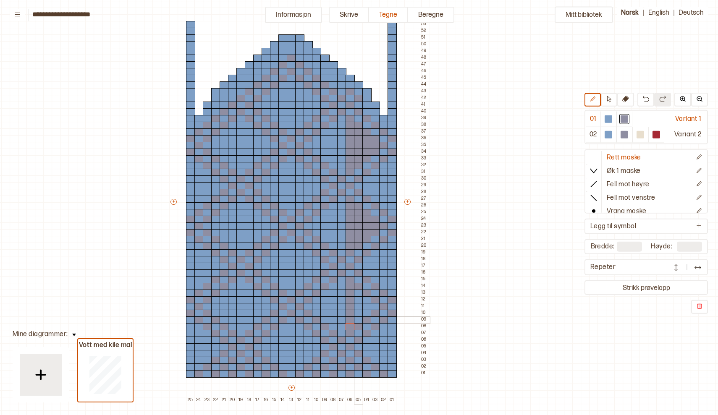
click at [360, 320] on div at bounding box center [358, 321] width 9 height 8
click at [359, 317] on div at bounding box center [358, 321] width 9 height 8
drag, startPoint x: 360, startPoint y: 312, endPoint x: 359, endPoint y: 294, distance: 17.3
click at [359, 294] on div "+ + + + 25 24 23 22 21 20 19 18 17 16 15 14 13 12 11 10 09 08 07 06 05 04 03 02…" at bounding box center [299, 206] width 260 height 396
drag, startPoint x: 367, startPoint y: 314, endPoint x: 365, endPoint y: 301, distance: 13.1
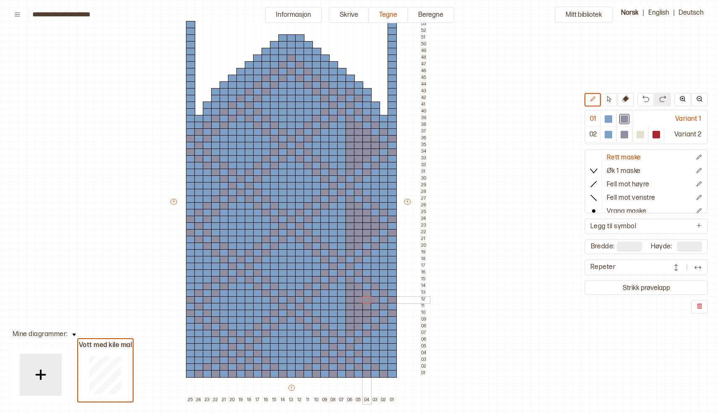
click at [365, 301] on div "+ + + + 25 24 23 22 21 20 19 18 17 16 15 14 13 12 11 10 09 08 07 06 05 04 03 02…" at bounding box center [299, 206] width 260 height 396
click at [365, 302] on div at bounding box center [366, 300] width 9 height 8
click at [377, 306] on div at bounding box center [375, 307] width 9 height 8
drag, startPoint x: 249, startPoint y: 123, endPoint x: 252, endPoint y: 165, distance: 41.7
click at [252, 165] on div "+ + + + 25 24 23 22 21 20 19 18 17 16 15 14 13 12 11 10 09 08 07 06 05 04 03 02…" at bounding box center [299, 206] width 260 height 396
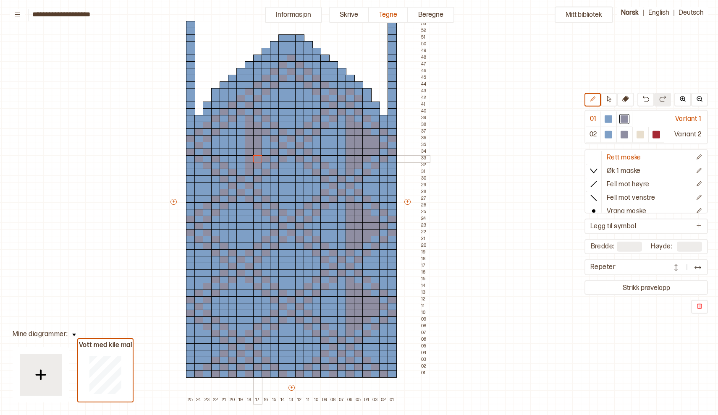
drag, startPoint x: 257, startPoint y: 131, endPoint x: 258, endPoint y: 160, distance: 28.2
click at [258, 160] on div "+ + + + 25 24 23 22 21 20 19 18 17 16 15 14 13 12 11 10 09 08 07 06 05 04 03 02…" at bounding box center [299, 206] width 260 height 396
drag, startPoint x: 266, startPoint y: 138, endPoint x: 267, endPoint y: 151, distance: 13.0
click at [267, 151] on div "+ + + + 25 24 23 22 21 20 19 18 17 16 15 14 13 12 11 10 09 08 07 06 05 04 03 02…" at bounding box center [299, 206] width 260 height 396
click at [274, 145] on div at bounding box center [274, 146] width 9 height 8
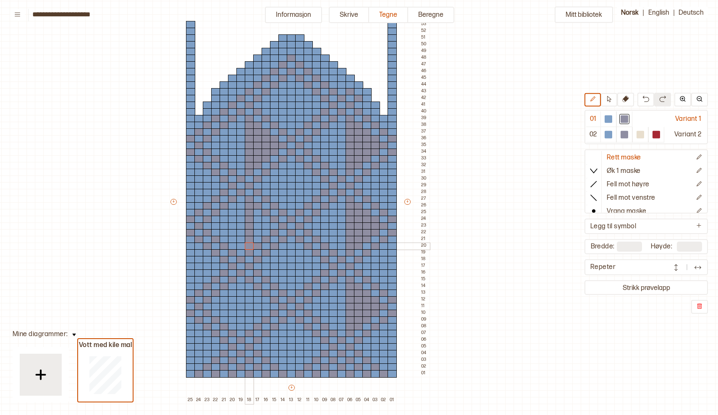
drag, startPoint x: 249, startPoint y: 206, endPoint x: 250, endPoint y: 243, distance: 36.5
click at [250, 243] on div "+ + + + 25 24 23 22 21 20 19 18 17 16 15 14 13 12 11 10 09 08 07 06 05 04 03 02…" at bounding box center [299, 206] width 260 height 396
drag, startPoint x: 258, startPoint y: 212, endPoint x: 259, endPoint y: 236, distance: 23.9
click at [259, 236] on div "+ + + + 25 24 23 22 21 20 19 18 17 16 15 14 13 12 11 10 09 08 07 06 05 04 03 02…" at bounding box center [299, 206] width 260 height 396
drag, startPoint x: 265, startPoint y: 219, endPoint x: 266, endPoint y: 233, distance: 13.9
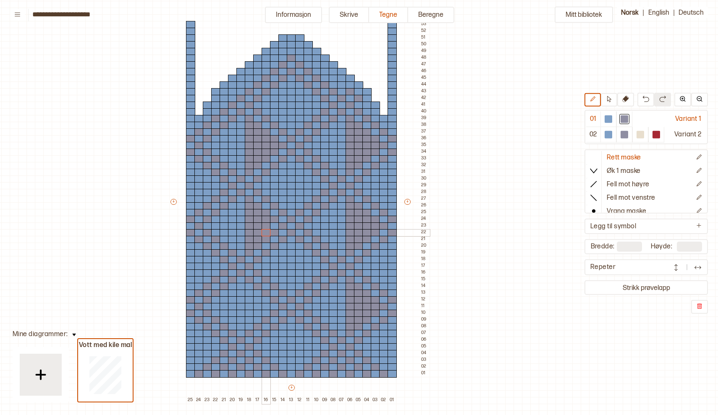
click at [266, 233] on div "+ + + + 25 24 23 22 21 20 19 18 17 16 15 14 13 12 11 10 09 08 07 06 05 04 03 02…" at bounding box center [299, 206] width 260 height 396
click at [273, 226] on div at bounding box center [274, 227] width 9 height 8
drag, startPoint x: 248, startPoint y: 285, endPoint x: 249, endPoint y: 322, distance: 36.9
click at [249, 322] on div "+ + + + 25 24 23 22 21 20 19 18 17 16 15 14 13 12 11 10 09 08 07 06 05 04 03 02…" at bounding box center [299, 206] width 260 height 396
click at [249, 328] on div at bounding box center [249, 327] width 9 height 8
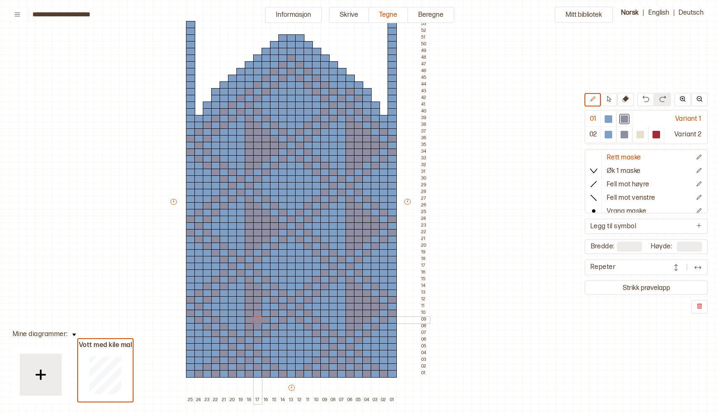
drag, startPoint x: 257, startPoint y: 293, endPoint x: 257, endPoint y: 319, distance: 25.6
click at [257, 319] on div "+ + + + 25 24 23 22 21 20 19 18 17 16 15 14 13 12 11 10 09 08 07 06 05 04 03 02…" at bounding box center [299, 206] width 260 height 396
drag, startPoint x: 265, startPoint y: 300, endPoint x: 265, endPoint y: 313, distance: 13.0
click at [265, 313] on div "+ + + + 25 24 23 22 21 20 19 18 17 16 15 14 13 12 11 10 09 08 07 06 05 04 03 02…" at bounding box center [299, 206] width 260 height 396
click at [275, 306] on div at bounding box center [274, 307] width 9 height 8
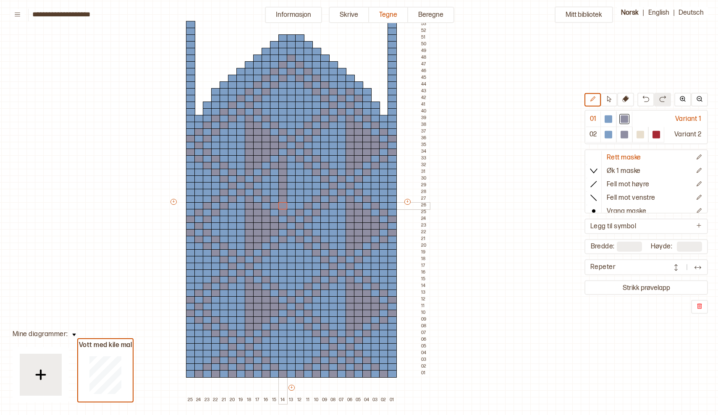
drag, startPoint x: 282, startPoint y: 167, endPoint x: 283, endPoint y: 206, distance: 39.1
click at [283, 206] on div "+ + + + 25 24 23 22 21 20 19 18 17 16 15 14 13 12 11 10 09 08 07 06 05 04 03 02…" at bounding box center [299, 206] width 260 height 396
drag, startPoint x: 275, startPoint y: 173, endPoint x: 275, endPoint y: 197, distance: 24.4
click at [275, 197] on div "+ + + + 25 24 23 22 21 20 19 18 17 16 15 14 13 12 11 10 09 08 07 06 05 04 03 02…" at bounding box center [299, 206] width 260 height 396
drag, startPoint x: 266, startPoint y: 180, endPoint x: 267, endPoint y: 194, distance: 14.7
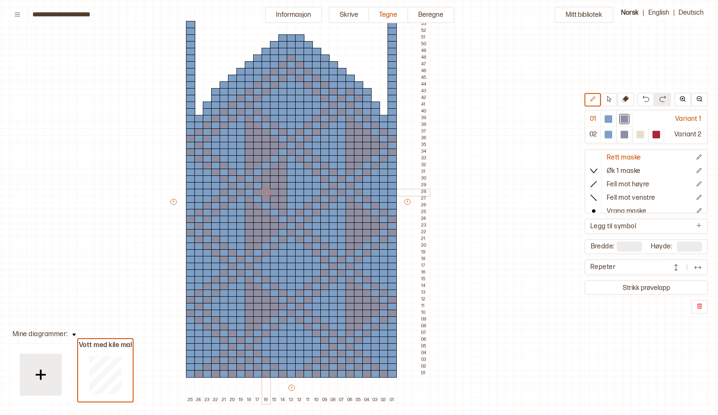
click at [267, 194] on div "+ + + + 25 24 23 22 21 20 19 18 17 16 15 14 13 12 11 10 09 08 07 06 05 04 03 02…" at bounding box center [299, 206] width 260 height 396
click at [257, 186] on div at bounding box center [257, 186] width 9 height 8
drag, startPoint x: 283, startPoint y: 248, endPoint x: 283, endPoint y: 283, distance: 35.3
click at [283, 283] on div "+ + + + 25 24 23 22 21 20 19 18 17 16 15 14 13 12 11 10 09 08 07 06 05 04 03 02…" at bounding box center [299, 206] width 260 height 396
drag, startPoint x: 272, startPoint y: 253, endPoint x: 272, endPoint y: 278, distance: 24.8
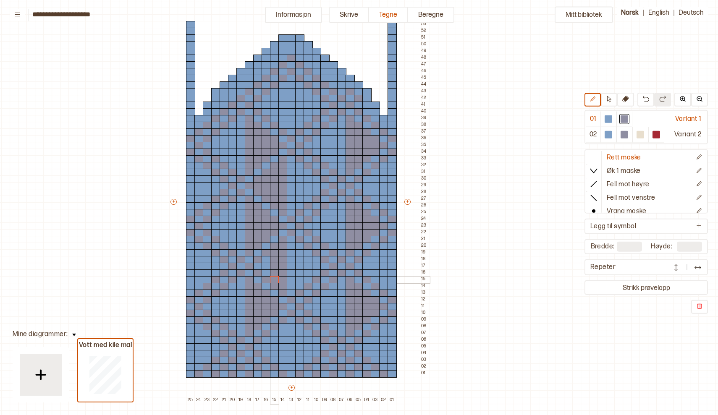
click at [272, 278] on div "+ + + + 25 24 23 22 21 20 19 18 17 16 15 14 13 12 11 10 09 08 07 06 05 04 03 02…" at bounding box center [299, 206] width 260 height 396
drag, startPoint x: 266, startPoint y: 259, endPoint x: 267, endPoint y: 271, distance: 11.3
click at [267, 271] on div "+ + + + 25 24 23 22 21 20 19 18 17 16 15 14 13 12 11 10 09 08 07 06 05 04 03 02…" at bounding box center [299, 206] width 260 height 396
click at [257, 265] on div at bounding box center [257, 267] width 9 height 8
drag, startPoint x: 283, startPoint y: 329, endPoint x: 282, endPoint y: 365, distance: 36.1
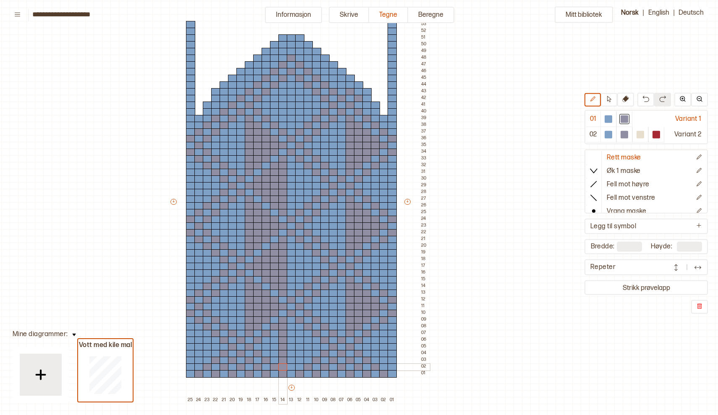
click at [282, 365] on div "+ + + + 25 24 23 22 21 20 19 18 17 16 15 14 13 12 11 10 09 08 07 06 05 04 03 02…" at bounding box center [299, 206] width 260 height 396
drag, startPoint x: 276, startPoint y: 334, endPoint x: 276, endPoint y: 358, distance: 23.9
click at [276, 358] on div "+ + + + 25 24 23 22 21 20 19 18 17 16 15 14 13 12 11 10 09 08 07 06 05 04 03 02…" at bounding box center [299, 206] width 260 height 396
drag, startPoint x: 267, startPoint y: 340, endPoint x: 267, endPoint y: 353, distance: 13.0
click at [267, 353] on div "+ + + + 25 24 23 22 21 20 19 18 17 16 15 14 13 12 11 10 09 08 07 06 05 04 03 02…" at bounding box center [299, 206] width 260 height 396
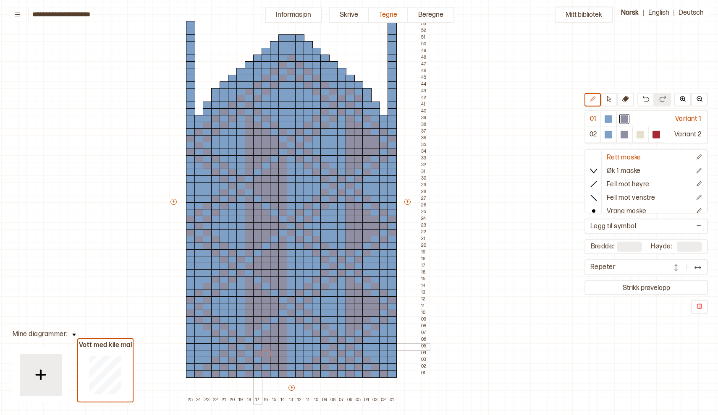
click at [257, 346] on div at bounding box center [257, 347] width 9 height 8
drag, startPoint x: 283, startPoint y: 84, endPoint x: 282, endPoint y: 126, distance: 42.0
click at [282, 126] on div "+ + + + 25 24 23 22 21 20 19 18 17 16 15 14 13 12 11 10 09 08 07 06 05 04 03 02…" at bounding box center [299, 206] width 260 height 396
drag, startPoint x: 274, startPoint y: 92, endPoint x: 275, endPoint y: 118, distance: 26.1
click at [275, 118] on div "+ + + + 25 24 23 22 21 20 19 18 17 16 15 14 13 12 11 10 09 08 07 06 05 04 03 02…" at bounding box center [299, 206] width 260 height 396
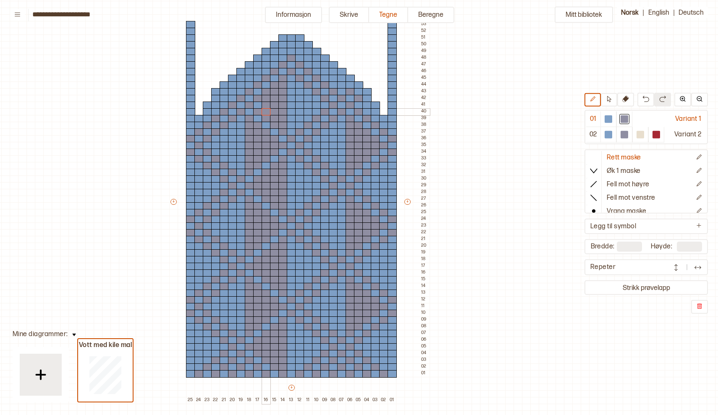
drag, startPoint x: 267, startPoint y: 99, endPoint x: 267, endPoint y: 112, distance: 12.6
click at [267, 112] on div "+ + + + 25 24 23 22 21 20 19 18 17 16 15 14 13 12 11 10 09 08 07 06 05 04 03 02…" at bounding box center [299, 206] width 260 height 396
click at [257, 103] on div at bounding box center [257, 106] width 9 height 8
drag, startPoint x: 385, startPoint y: 166, endPoint x: 384, endPoint y: 204, distance: 37.8
click at [384, 204] on div "+ + + + 25 24 23 22 21 20 19 18 17 16 15 14 13 12 11 10 09 08 07 06 05 04 03 02…" at bounding box center [299, 206] width 260 height 396
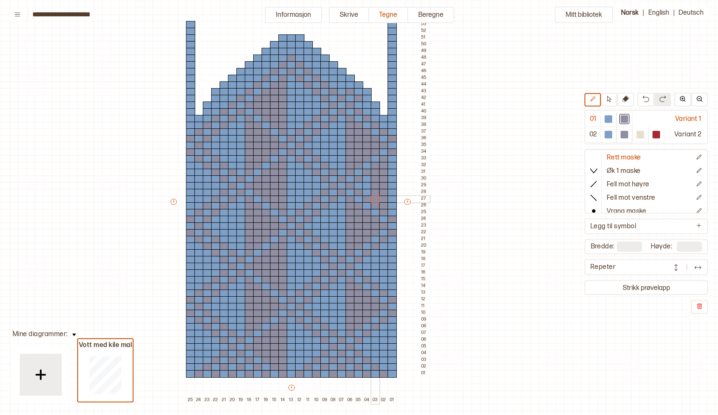
drag, startPoint x: 375, startPoint y: 175, endPoint x: 376, endPoint y: 198, distance: 23.1
click at [376, 198] on div "+ + + + 25 24 23 22 21 20 19 18 17 16 15 14 13 12 11 10 09 08 07 06 05 04 03 02…" at bounding box center [299, 206] width 260 height 396
drag, startPoint x: 365, startPoint y: 179, endPoint x: 365, endPoint y: 191, distance: 11.8
click at [365, 191] on div "+ + + + 25 24 23 22 21 20 19 18 17 16 15 14 13 12 11 10 09 08 07 06 05 04 03 02…" at bounding box center [299, 206] width 260 height 396
click at [358, 185] on div at bounding box center [358, 186] width 9 height 8
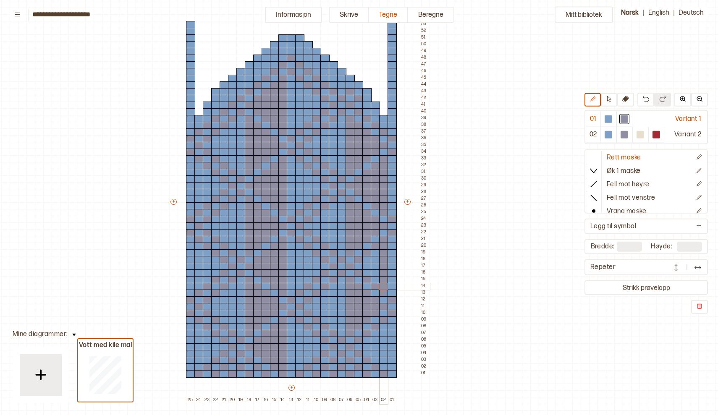
drag, startPoint x: 384, startPoint y: 248, endPoint x: 381, endPoint y: 283, distance: 35.4
click at [381, 283] on div "+ + + + 25 24 23 22 21 20 19 18 17 16 15 14 13 12 11 10 09 08 07 06 05 04 03 02…" at bounding box center [299, 206] width 260 height 396
drag, startPoint x: 376, startPoint y: 251, endPoint x: 377, endPoint y: 277, distance: 25.6
click at [377, 277] on div "+ + + + 25 24 23 22 21 20 19 18 17 16 15 14 13 12 11 10 09 08 07 06 05 04 03 02…" at bounding box center [299, 206] width 260 height 396
drag, startPoint x: 367, startPoint y: 261, endPoint x: 367, endPoint y: 274, distance: 13.0
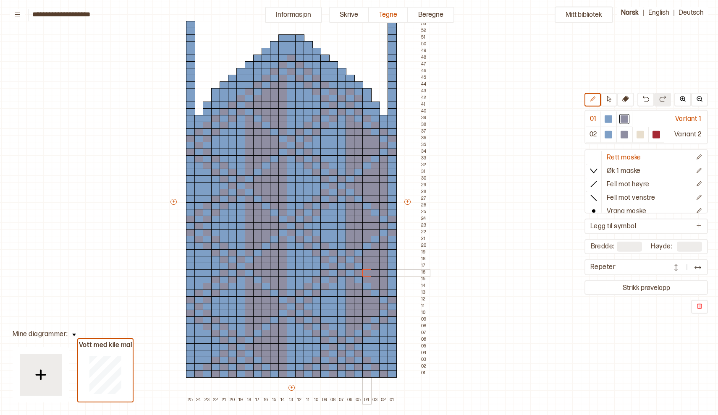
click at [367, 274] on div "+ + + + 25 24 23 22 21 20 19 18 17 16 15 14 13 12 11 10 09 08 07 06 05 04 03 02…" at bounding box center [299, 206] width 260 height 396
click at [361, 268] on div at bounding box center [358, 267] width 9 height 8
drag, startPoint x: 383, startPoint y: 329, endPoint x: 383, endPoint y: 367, distance: 37.4
click at [383, 367] on div "+ + + + 25 24 23 22 21 20 19 18 17 16 15 14 13 12 11 10 09 08 07 06 05 04 03 02…" at bounding box center [299, 206] width 260 height 396
drag, startPoint x: 377, startPoint y: 334, endPoint x: 376, endPoint y: 356, distance: 21.8
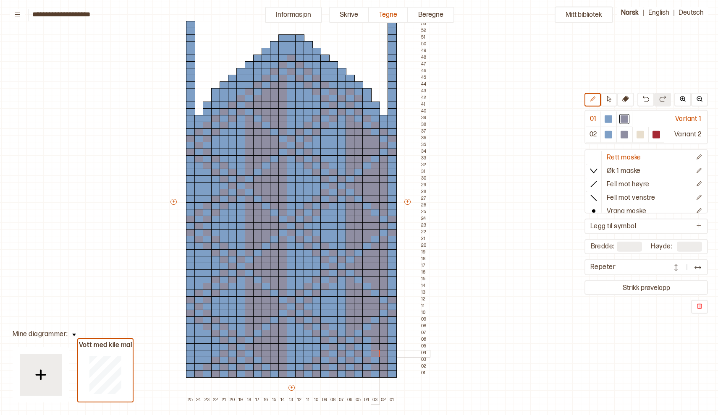
click at [376, 356] on div "+ + + + 25 24 23 22 21 20 19 18 17 16 15 14 13 12 11 10 09 08 07 06 05 04 03 02…" at bounding box center [299, 206] width 260 height 396
click at [376, 360] on div at bounding box center [375, 361] width 9 height 8
drag, startPoint x: 367, startPoint y: 340, endPoint x: 367, endPoint y: 352, distance: 11.3
click at [367, 352] on div "+ + + + 25 24 23 22 21 20 19 18 17 16 15 14 13 12 11 10 09 08 07 06 05 04 03 02…" at bounding box center [299, 206] width 260 height 396
click at [357, 345] on div at bounding box center [358, 347] width 9 height 8
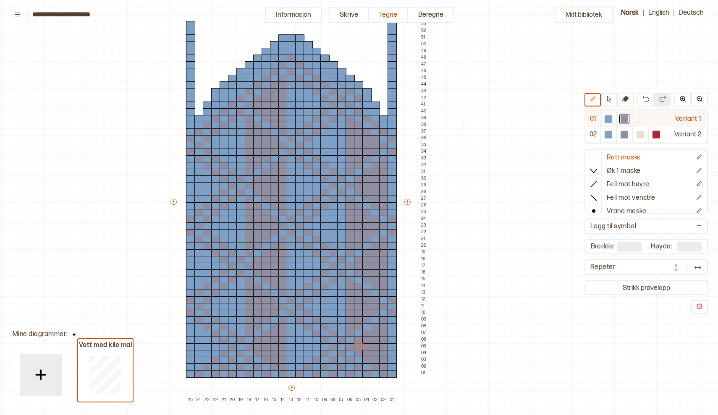
click at [608, 118] on div at bounding box center [609, 119] width 8 height 8
click at [358, 100] on div at bounding box center [358, 99] width 9 height 8
click at [349, 91] on div at bounding box center [350, 92] width 9 height 8
click at [395, 136] on div at bounding box center [392, 139] width 9 height 8
click at [392, 151] on div at bounding box center [392, 153] width 9 height 8
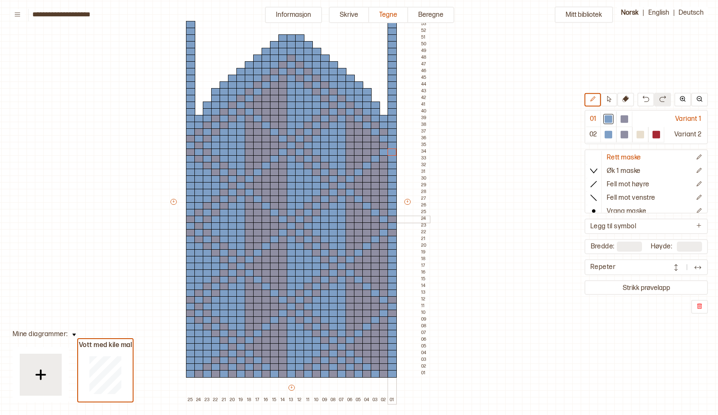
click at [390, 217] on div at bounding box center [392, 220] width 9 height 8
click at [393, 232] on div at bounding box center [392, 233] width 9 height 8
click at [393, 297] on div at bounding box center [392, 300] width 9 height 8
click at [392, 316] on div at bounding box center [392, 314] width 9 height 8
click at [189, 137] on div at bounding box center [190, 139] width 9 height 8
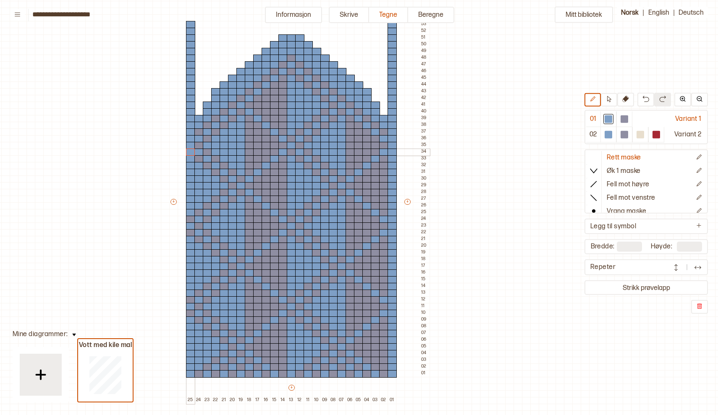
click at [189, 152] on div at bounding box center [190, 153] width 9 height 8
click at [190, 218] on div at bounding box center [190, 220] width 9 height 8
click at [189, 232] on div at bounding box center [190, 233] width 9 height 8
click at [190, 298] on div at bounding box center [190, 300] width 9 height 8
click at [188, 317] on div at bounding box center [190, 321] width 9 height 8
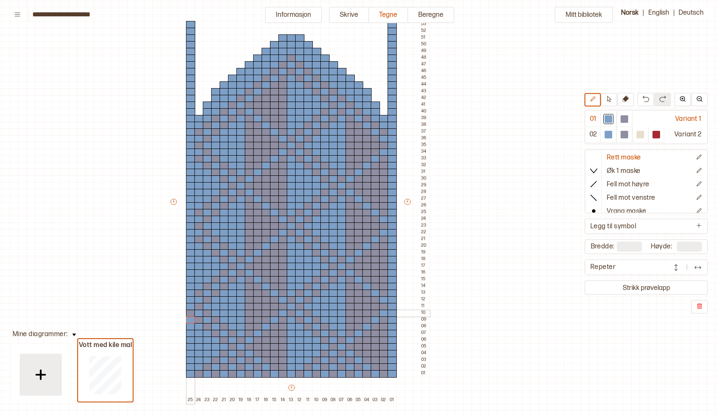
click at [189, 314] on div at bounding box center [190, 314] width 9 height 8
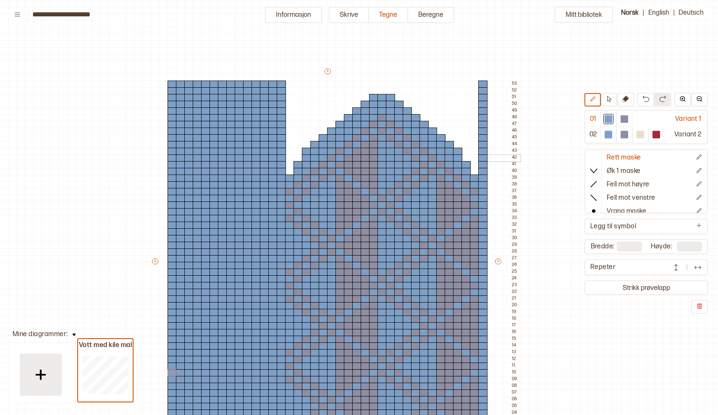
scroll to position [15, 26]
click at [628, 103] on button at bounding box center [625, 100] width 17 height 14
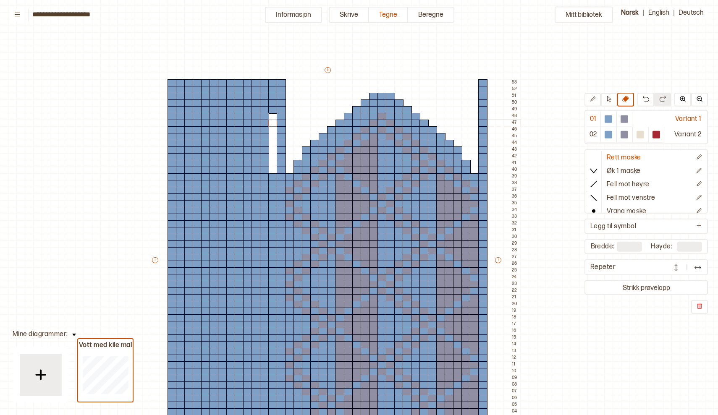
drag, startPoint x: 272, startPoint y: 170, endPoint x: 273, endPoint y: 121, distance: 49.5
click at [273, 121] on div "+ + + + 38 37 36 35 34 33 32 31 30 29 28 27 26 25 24 23 22 21 20 19 18 17 16 15…" at bounding box center [335, 264] width 369 height 396
drag, startPoint x: 272, startPoint y: 108, endPoint x: 272, endPoint y: 85, distance: 23.5
click at [272, 85] on div "+ + + + 38 37 36 35 34 33 32 31 30 29 28 27 26 25 24 23 22 21 20 19 18 17 16 15…" at bounding box center [335, 264] width 369 height 396
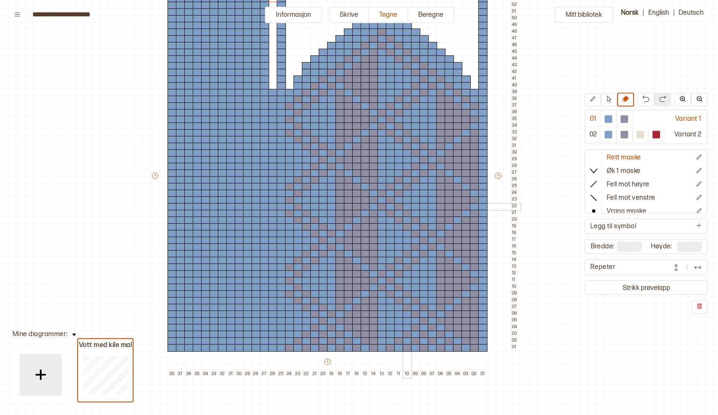
scroll to position [103, 26]
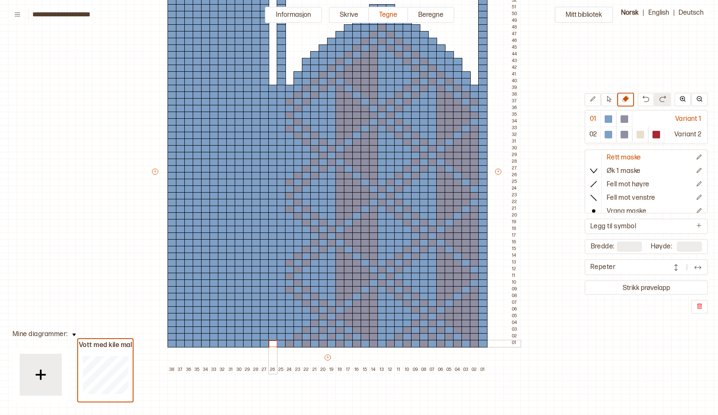
click at [272, 342] on div at bounding box center [272, 344] width 9 height 8
click at [265, 343] on div at bounding box center [264, 344] width 9 height 8
click at [256, 344] on div at bounding box center [255, 344] width 9 height 8
drag, startPoint x: 272, startPoint y: 337, endPoint x: 263, endPoint y: 336, distance: 8.9
click at [259, 336] on div "+ + + + 38 37 36 35 34 33 32 31 30 29 28 27 26 25 24 23 22 21 20 19 18 17 16 15…" at bounding box center [335, 175] width 369 height 396
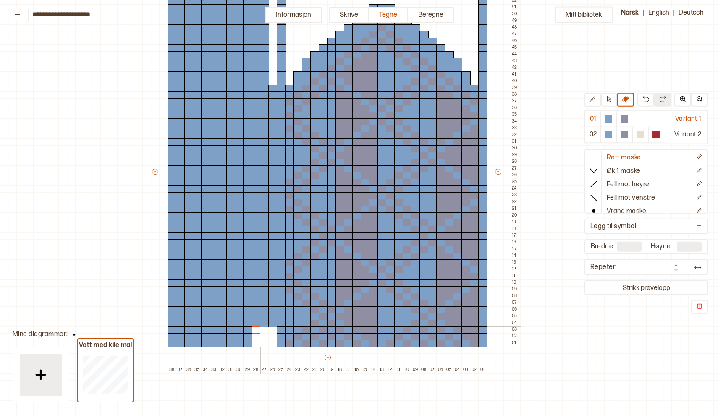
drag, startPoint x: 272, startPoint y: 328, endPoint x: 271, endPoint y: 318, distance: 10.1
click at [271, 318] on div "+ + + + 38 37 36 35 34 33 32 31 30 29 28 27 26 25 24 23 22 21 20 19 18 17 16 15…" at bounding box center [335, 175] width 369 height 396
click at [609, 120] on div at bounding box center [609, 119] width 8 height 8
click at [273, 317] on div at bounding box center [272, 317] width 9 height 8
click at [264, 323] on div at bounding box center [264, 324] width 9 height 8
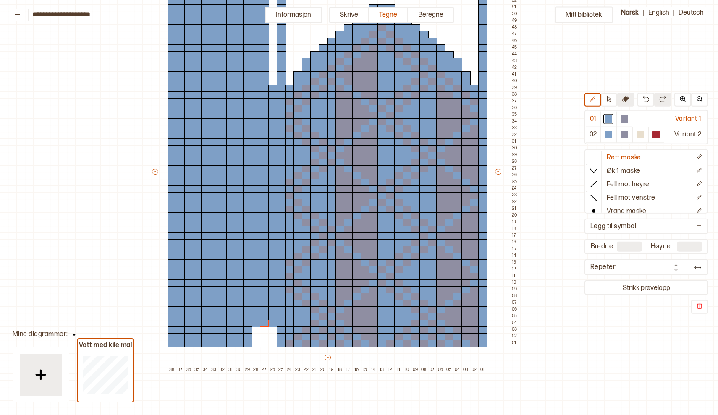
click at [628, 98] on icon at bounding box center [625, 99] width 7 height 7
click at [266, 323] on div at bounding box center [264, 324] width 9 height 8
click at [272, 324] on div at bounding box center [272, 324] width 9 height 8
click at [265, 317] on div at bounding box center [264, 317] width 9 height 8
click at [273, 316] on div at bounding box center [272, 317] width 9 height 8
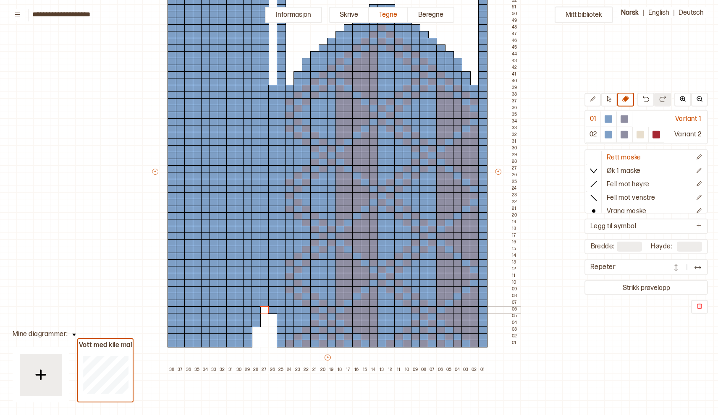
click at [265, 309] on div at bounding box center [264, 310] width 9 height 8
click at [272, 310] on div at bounding box center [272, 310] width 9 height 8
click at [272, 303] on div at bounding box center [272, 304] width 9 height 8
click at [272, 296] on div at bounding box center [272, 297] width 9 height 8
click at [272, 291] on div at bounding box center [272, 290] width 9 height 8
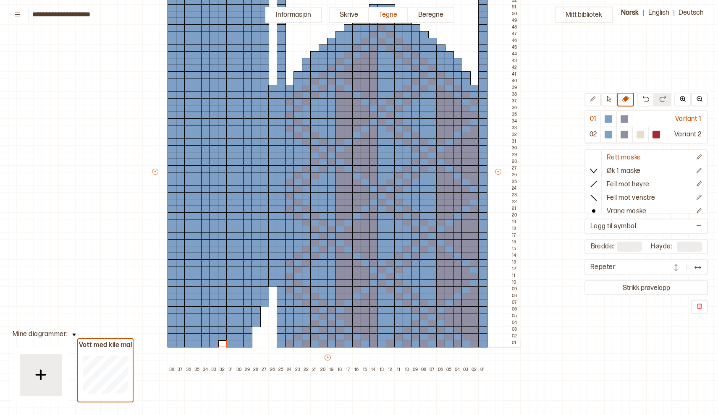
click at [221, 343] on div at bounding box center [222, 344] width 9 height 8
click at [214, 344] on div at bounding box center [214, 344] width 9 height 8
click at [207, 344] on div at bounding box center [205, 344] width 9 height 8
click at [222, 336] on div at bounding box center [222, 337] width 9 height 8
click at [215, 335] on div at bounding box center [214, 337] width 9 height 8
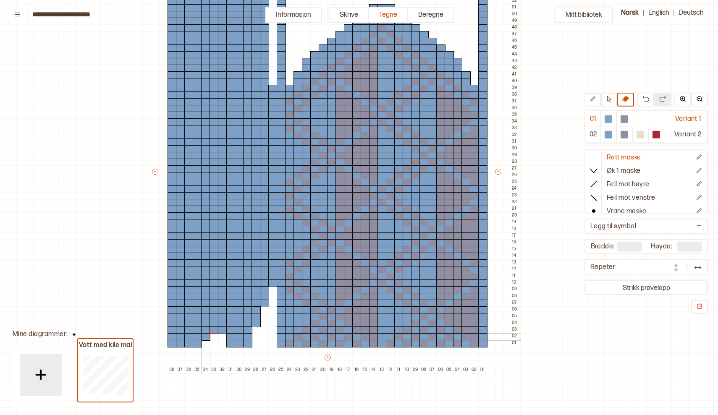
click at [205, 335] on div at bounding box center [205, 337] width 9 height 8
click at [221, 330] on div at bounding box center [222, 331] width 9 height 8
click at [212, 330] on div at bounding box center [214, 331] width 9 height 8
click at [204, 329] on div at bounding box center [205, 331] width 9 height 8
click at [215, 323] on div at bounding box center [214, 324] width 9 height 8
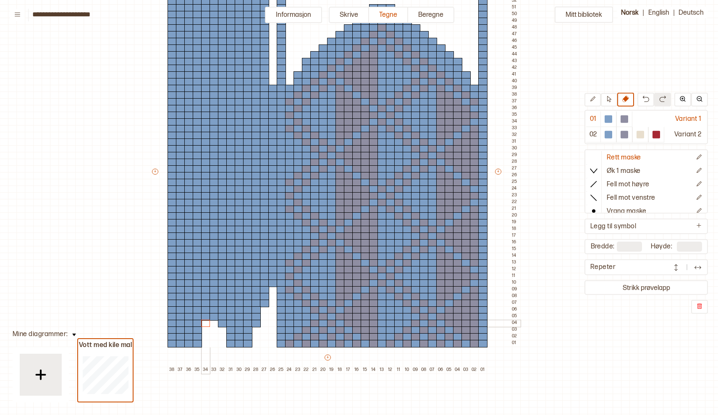
click at [207, 322] on div at bounding box center [205, 324] width 9 height 8
click at [212, 317] on div at bounding box center [214, 317] width 9 height 8
click at [206, 317] on div at bounding box center [205, 317] width 9 height 8
click at [215, 309] on div at bounding box center [214, 310] width 9 height 8
click at [207, 309] on div at bounding box center [205, 310] width 9 height 8
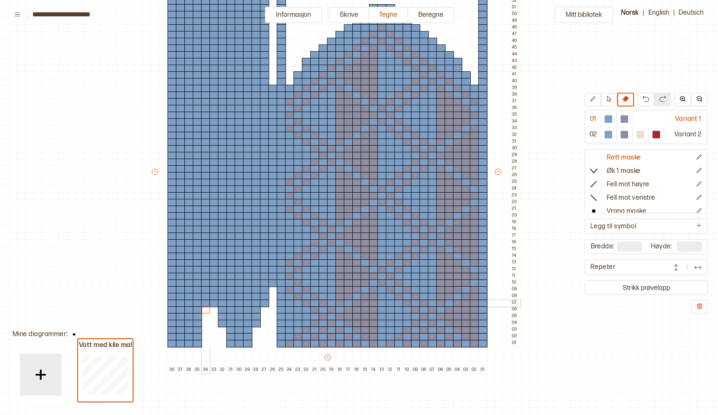
click at [206, 303] on div at bounding box center [205, 304] width 9 height 8
click at [205, 297] on div at bounding box center [205, 297] width 9 height 8
click at [205, 292] on div at bounding box center [205, 290] width 9 height 8
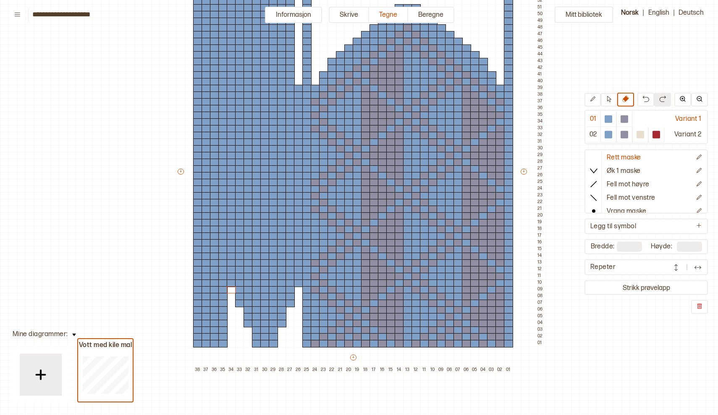
scroll to position [103, 0]
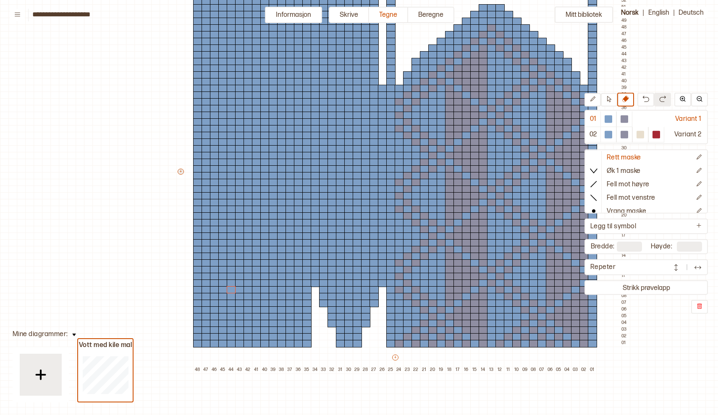
type input "**"
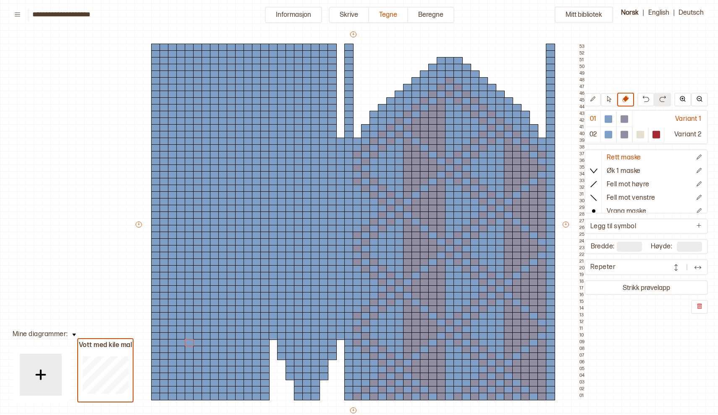
scroll to position [47, 0]
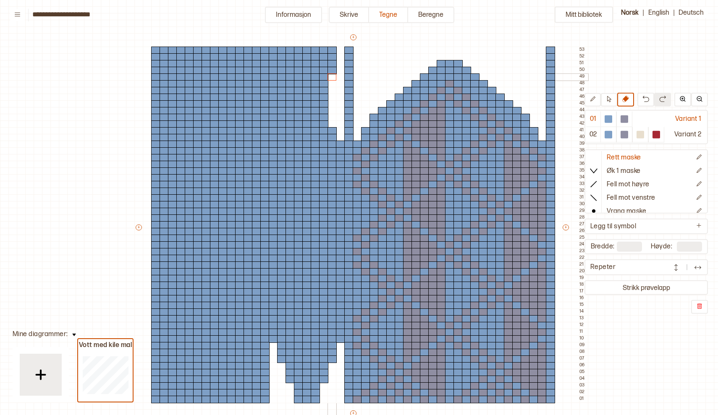
drag, startPoint x: 333, startPoint y: 123, endPoint x: 332, endPoint y: 78, distance: 44.9
click at [332, 78] on div "+ + + + 48 47 46 45 44 43 42 41 40 39 38 37 36 35 34 33 32 31 30 29 28 27 26 25…" at bounding box center [360, 231] width 453 height 396
drag, startPoint x: 331, startPoint y: 68, endPoint x: 331, endPoint y: 60, distance: 8.0
click at [331, 60] on div "+ + + + 48 47 46 45 44 43 42 41 40 39 38 37 36 35 34 33 32 31 30 29 28 27 26 25…" at bounding box center [360, 231] width 453 height 396
click at [332, 51] on div at bounding box center [331, 51] width 9 height 8
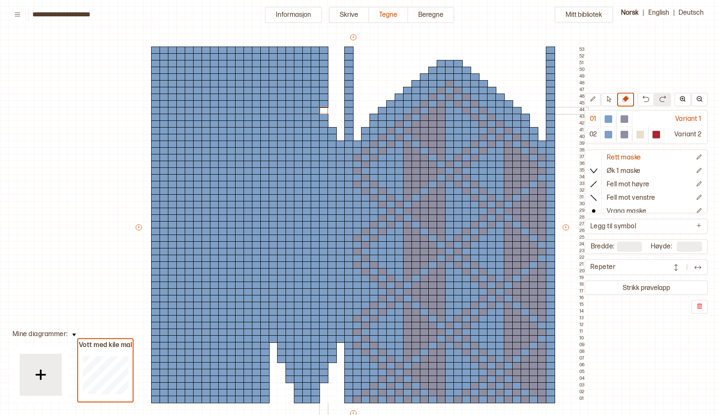
click at [325, 109] on div at bounding box center [323, 111] width 9 height 8
drag, startPoint x: 325, startPoint y: 102, endPoint x: 324, endPoint y: 49, distance: 52.5
click at [324, 49] on div "+ + + + 48 47 46 45 44 43 42 41 40 39 38 37 36 35 34 33 32 31 30 29 28 27 26 25…" at bounding box center [360, 231] width 453 height 396
drag, startPoint x: 316, startPoint y: 102, endPoint x: 312, endPoint y: 92, distance: 11.3
click at [316, 77] on div "+ + + + 48 47 46 45 44 43 42 41 40 39 38 37 36 35 34 33 32 31 30 29 28 27 26 25…" at bounding box center [360, 231] width 453 height 396
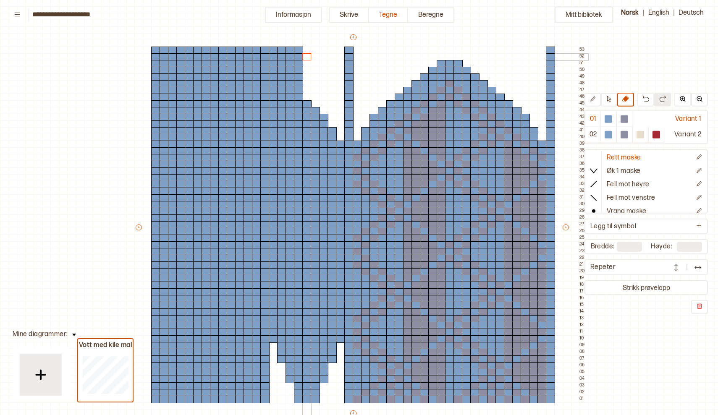
drag, startPoint x: 308, startPoint y: 96, endPoint x: 305, endPoint y: 77, distance: 18.7
click at [307, 60] on div "+ + + + 48 47 46 45 44 43 42 41 40 39 38 37 36 35 34 33 32 31 30 29 28 27 26 25…" at bounding box center [360, 231] width 453 height 396
drag, startPoint x: 300, startPoint y: 87, endPoint x: 300, endPoint y: 47, distance: 40.7
click at [300, 47] on div "+ + + + 48 47 46 45 44 43 42 41 40 39 38 37 36 35 34 33 32 31 30 29 28 27 26 25…" at bounding box center [360, 231] width 453 height 396
drag, startPoint x: 289, startPoint y: 81, endPoint x: 289, endPoint y: 49, distance: 31.5
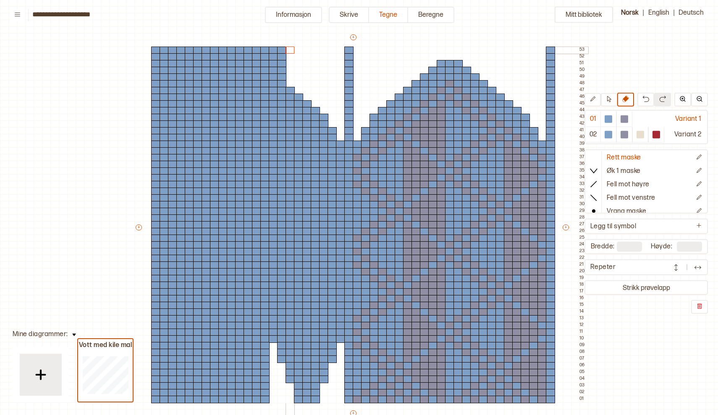
click at [289, 49] on div "+ + + + 48 47 46 45 44 43 42 41 40 39 38 37 36 35 34 33 32 31 30 29 28 27 26 25…" at bounding box center [360, 231] width 453 height 396
drag, startPoint x: 280, startPoint y: 75, endPoint x: 281, endPoint y: 47, distance: 28.6
click at [281, 47] on div "+ + + + 48 47 46 45 44 43 42 41 40 39 38 37 36 35 34 33 32 31 30 29 28 27 26 25…" at bounding box center [360, 231] width 453 height 396
drag, startPoint x: 273, startPoint y: 67, endPoint x: 272, endPoint y: 46, distance: 21.0
click at [272, 47] on div "+ + + + 48 47 46 45 44 43 42 41 40 39 38 37 36 35 34 33 32 31 30 29 28 27 26 25…" at bounding box center [360, 231] width 453 height 396
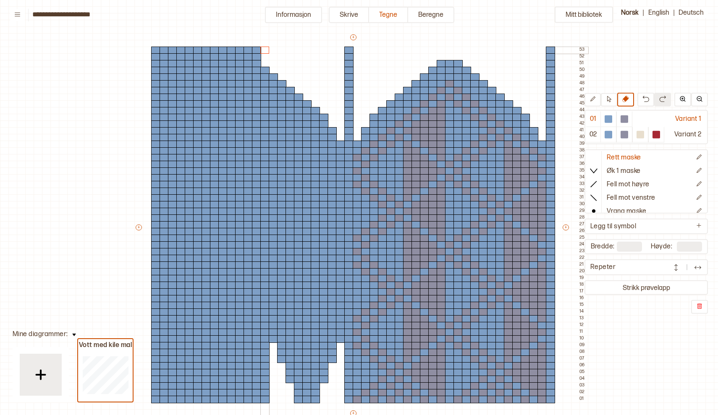
drag, startPoint x: 264, startPoint y: 64, endPoint x: 265, endPoint y: 52, distance: 12.2
click at [265, 52] on div "+ + + + 48 47 46 45 44 43 42 41 40 39 38 37 36 35 34 33 32 31 30 29 28 27 26 25…" at bounding box center [360, 231] width 453 height 396
drag, startPoint x: 257, startPoint y: 58, endPoint x: 256, endPoint y: 47, distance: 10.9
click at [256, 47] on div "+ + + + 48 47 46 45 44 43 42 41 40 39 38 37 36 35 34 33 32 31 30 29 28 27 26 25…" at bounding box center [360, 231] width 453 height 396
click at [247, 48] on div at bounding box center [248, 51] width 9 height 8
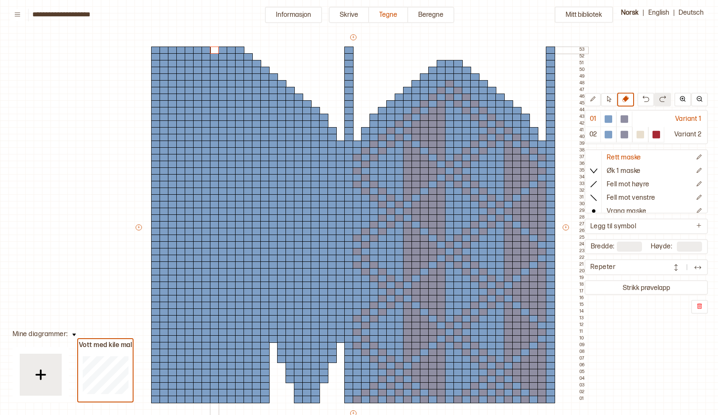
click at [215, 50] on div at bounding box center [214, 51] width 9 height 8
drag, startPoint x: 208, startPoint y: 50, endPoint x: 196, endPoint y: 54, distance: 13.0
click at [170, 53] on div "+ + + + 48 47 46 45 44 43 42 41 40 39 38 37 36 35 34 33 32 31 30 29 28 27 26 25…" at bounding box center [360, 231] width 453 height 396
drag, startPoint x: 207, startPoint y: 58, endPoint x: 169, endPoint y: 66, distance: 38.6
click at [169, 66] on div "+ + + + 48 47 46 45 44 43 42 41 40 39 38 37 36 35 34 33 32 31 30 29 28 27 26 25…" at bounding box center [360, 231] width 453 height 396
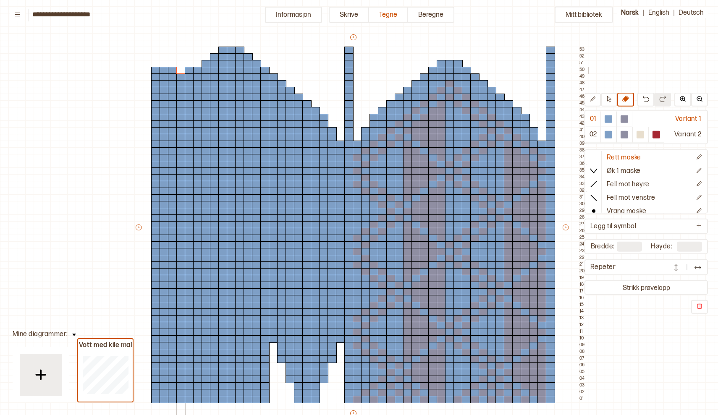
drag, startPoint x: 197, startPoint y: 63, endPoint x: 189, endPoint y: 70, distance: 11.1
click at [188, 70] on div "+ + + + 48 47 46 45 44 43 42 41 40 39 38 37 36 35 34 33 32 31 30 29 28 27 26 25…" at bounding box center [360, 231] width 453 height 396
drag, startPoint x: 173, startPoint y: 68, endPoint x: 167, endPoint y: 78, distance: 11.3
click at [166, 78] on div "+ + + + 48 47 46 45 44 43 42 41 40 39 38 37 36 35 34 33 32 31 30 29 28 27 26 25…" at bounding box center [360, 231] width 453 height 396
drag, startPoint x: 181, startPoint y: 76, endPoint x: 169, endPoint y: 84, distance: 15.4
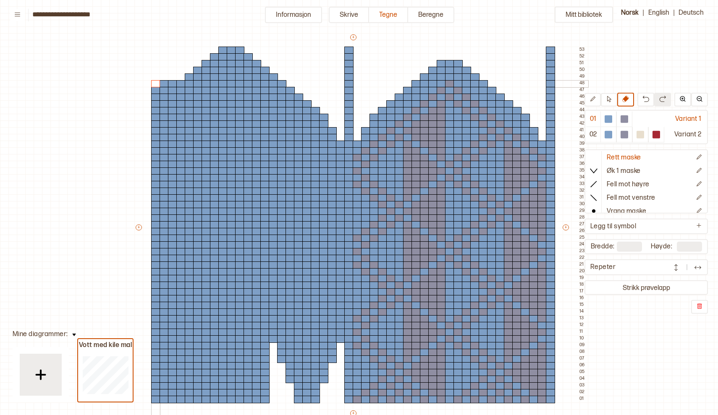
click at [169, 84] on div "+ + + + 48 47 46 45 44 43 42 41 40 39 38 37 36 35 34 33 32 31 30 29 28 27 26 25…" at bounding box center [360, 231] width 453 height 396
click at [163, 89] on div at bounding box center [164, 91] width 9 height 8
click at [154, 90] on div at bounding box center [155, 91] width 9 height 8
click at [154, 99] on div at bounding box center [155, 98] width 9 height 8
drag, startPoint x: 155, startPoint y: 147, endPoint x: 156, endPoint y: 104, distance: 42.8
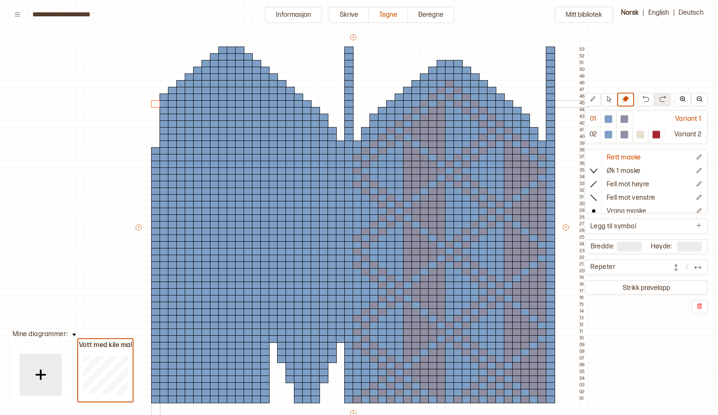
click at [156, 104] on div "+ + + + 48 47 46 45 44 43 42 41 40 39 38 37 36 35 34 33 32 31 30 29 28 27 26 25…" at bounding box center [360, 231] width 453 height 396
drag, startPoint x: 164, startPoint y: 131, endPoint x: 170, endPoint y: 113, distance: 18.1
click at [169, 113] on div "+ + + + 48 47 46 45 44 43 42 41 40 39 38 37 36 35 34 33 32 31 30 29 28 27 26 25…" at bounding box center [360, 231] width 453 height 396
drag, startPoint x: 170, startPoint y: 123, endPoint x: 167, endPoint y: 85, distance: 37.9
click at [167, 85] on div "+ + + + 48 47 46 45 44 43 42 41 40 39 38 37 36 35 34 33 32 31 30 29 28 27 26 25…" at bounding box center [360, 231] width 453 height 396
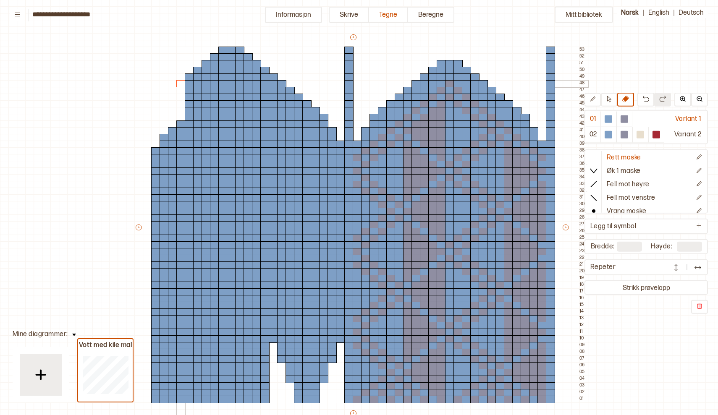
drag, startPoint x: 182, startPoint y: 116, endPoint x: 181, endPoint y: 84, distance: 32.8
click at [181, 84] on div "+ + + + 48 47 46 45 44 43 42 41 40 39 38 37 36 35 34 33 32 31 30 29 28 27 26 25…" at bounding box center [360, 231] width 453 height 396
drag, startPoint x: 191, startPoint y: 109, endPoint x: 188, endPoint y: 74, distance: 35.0
click at [188, 74] on div "+ + + + 48 47 46 45 44 43 42 41 40 39 38 37 36 35 34 33 32 31 30 29 28 27 26 25…" at bounding box center [360, 231] width 453 height 396
drag, startPoint x: 198, startPoint y: 102, endPoint x: 194, endPoint y: 69, distance: 33.8
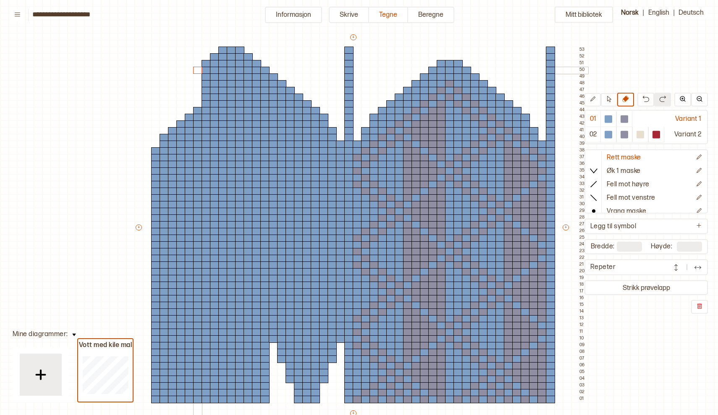
click at [194, 69] on div "+ + + + 48 47 46 45 44 43 42 41 40 39 38 37 36 35 34 33 32 31 30 29 28 27 26 25…" at bounding box center [360, 231] width 453 height 396
drag, startPoint x: 207, startPoint y: 97, endPoint x: 207, endPoint y: 91, distance: 5.5
click at [207, 91] on div "+ + + + 48 47 46 45 44 43 42 41 40 39 38 37 36 35 34 33 32 31 30 29 28 27 26 25…" at bounding box center [360, 231] width 453 height 396
drag, startPoint x: 206, startPoint y: 87, endPoint x: 203, endPoint y: 58, distance: 29.5
click at [203, 58] on div "+ + + + 48 47 46 45 44 43 42 41 40 39 38 37 36 35 34 33 32 31 30 29 28 27 26 25…" at bounding box center [360, 231] width 453 height 396
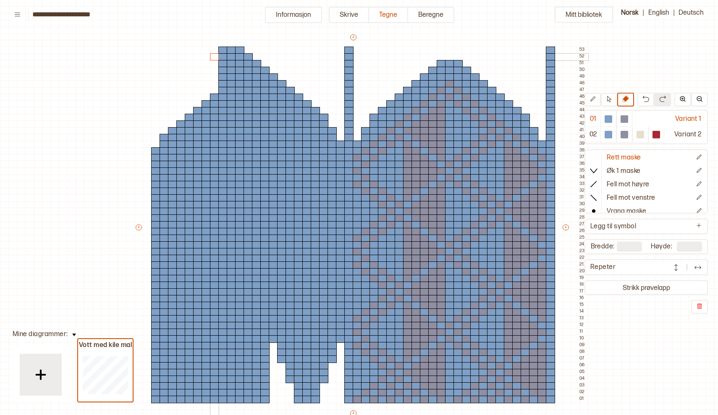
drag, startPoint x: 215, startPoint y: 91, endPoint x: 212, endPoint y: 54, distance: 36.7
click at [212, 54] on div "+ + + + 48 47 46 45 44 43 42 41 40 39 38 37 36 35 34 33 32 31 30 29 28 27 26 25…" at bounding box center [360, 231] width 453 height 396
drag, startPoint x: 224, startPoint y: 82, endPoint x: 222, endPoint y: 50, distance: 32.4
click at [222, 49] on div "+ + + + 48 47 46 45 44 43 42 41 40 39 38 37 36 35 34 33 32 31 30 29 28 27 26 25…" at bounding box center [360, 231] width 453 height 396
drag, startPoint x: 232, startPoint y: 76, endPoint x: 231, endPoint y: 47, distance: 28.6
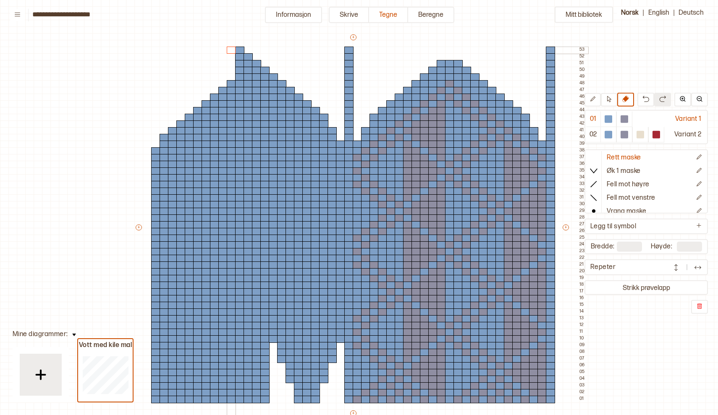
click at [231, 47] on div "+ + + + 48 47 46 45 44 43 42 41 40 39 38 37 36 35 34 33 32 31 30 29 28 27 26 25…" at bounding box center [360, 231] width 453 height 396
drag, startPoint x: 241, startPoint y: 48, endPoint x: 249, endPoint y: 53, distance: 9.8
click at [249, 53] on div "+ + + + 48 47 46 45 44 43 42 41 40 39 38 37 36 35 34 33 32 31 30 29 28 27 26 25…" at bounding box center [360, 231] width 453 height 396
click at [609, 120] on div at bounding box center [609, 119] width 8 height 8
drag, startPoint x: 240, startPoint y: 76, endPoint x: 273, endPoint y: 78, distance: 32.8
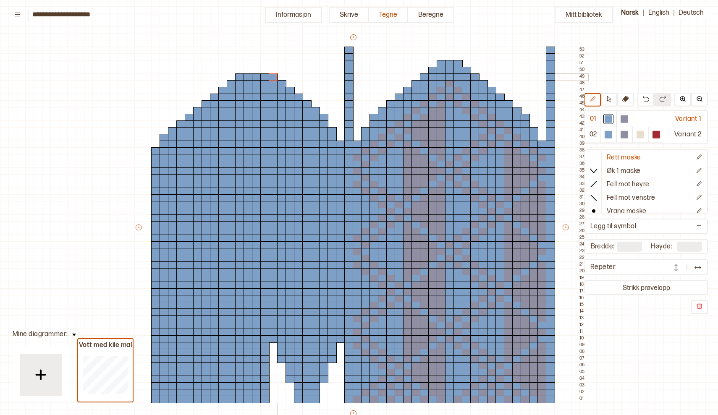
click at [273, 78] on div "+ + + + 48 47 46 45 44 43 42 41 40 39 38 37 36 35 34 33 32 31 30 29 28 27 26 25…" at bounding box center [360, 231] width 453 height 396
drag, startPoint x: 248, startPoint y: 68, endPoint x: 258, endPoint y: 70, distance: 10.6
click at [258, 70] on div "+ + + + 48 47 46 45 44 43 42 41 40 39 38 37 36 35 34 33 32 31 30 29 28 27 26 25…" at bounding box center [360, 231] width 453 height 396
click at [263, 69] on div at bounding box center [264, 71] width 9 height 8
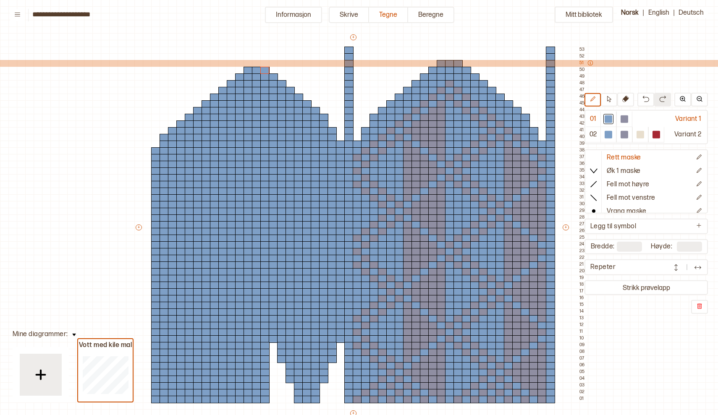
click at [584, 62] on div at bounding box center [589, 63] width 11 height 7
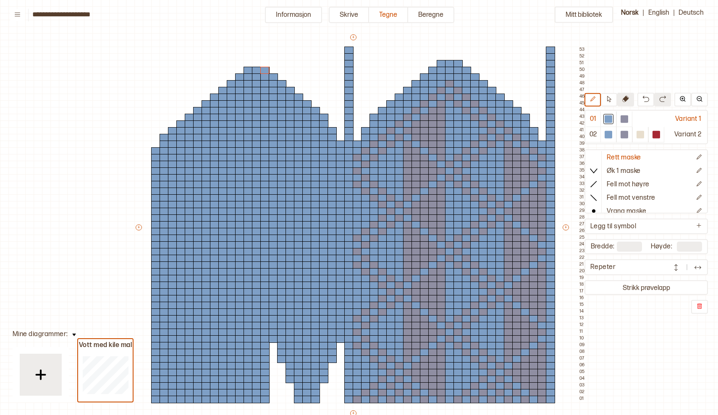
click at [623, 100] on icon at bounding box center [625, 99] width 7 height 7
click at [609, 118] on div at bounding box center [609, 119] width 8 height 8
click at [173, 125] on div at bounding box center [172, 124] width 9 height 8
click at [180, 119] on div at bounding box center [180, 118] width 9 height 8
click at [187, 114] on div at bounding box center [189, 118] width 9 height 8
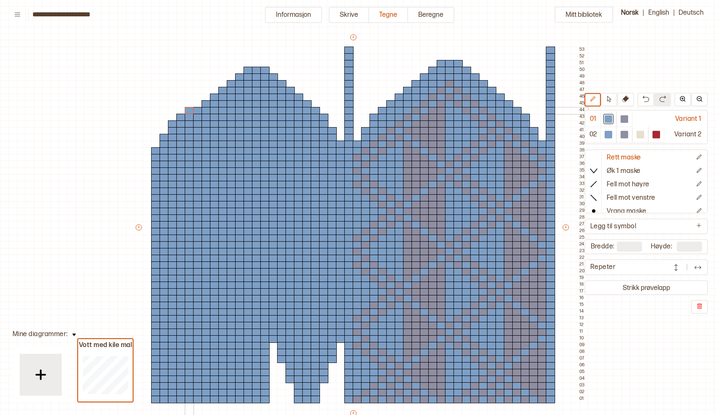
click at [187, 113] on div at bounding box center [189, 111] width 9 height 8
click at [196, 105] on div at bounding box center [197, 104] width 9 height 8
click at [206, 98] on div at bounding box center [206, 98] width 9 height 8
click at [215, 90] on div at bounding box center [214, 91] width 9 height 8
click at [224, 82] on div at bounding box center [222, 84] width 9 height 8
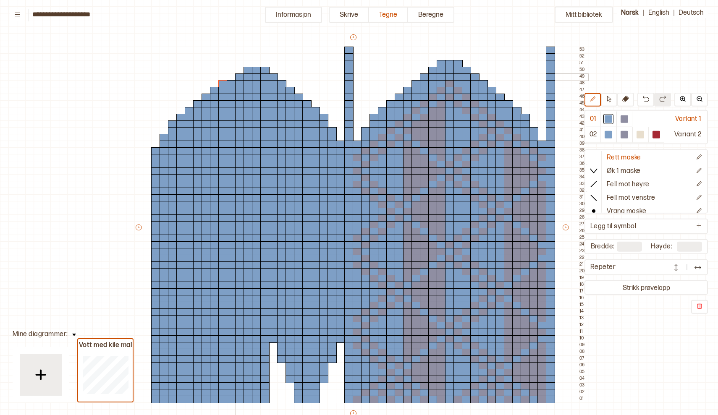
click at [231, 76] on div at bounding box center [231, 77] width 9 height 8
click at [237, 69] on div at bounding box center [239, 71] width 9 height 8
click at [246, 64] on div at bounding box center [248, 64] width 9 height 8
click at [258, 64] on div at bounding box center [256, 64] width 9 height 8
click at [154, 146] on div at bounding box center [155, 145] width 9 height 8
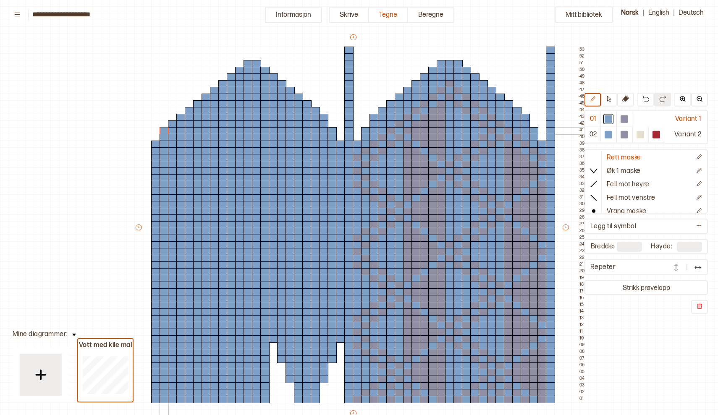
click at [165, 131] on div at bounding box center [164, 131] width 9 height 8
click at [171, 119] on div at bounding box center [172, 118] width 9 height 8
click at [182, 110] on div at bounding box center [180, 111] width 9 height 8
click at [188, 105] on div at bounding box center [189, 104] width 9 height 8
click at [196, 99] on div at bounding box center [197, 98] width 9 height 8
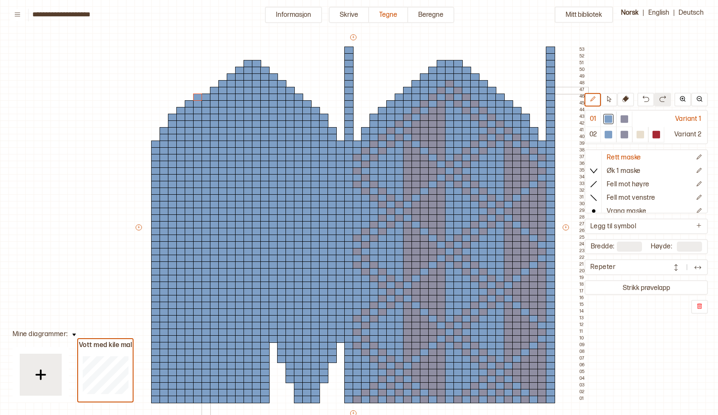
click at [205, 91] on div at bounding box center [206, 91] width 9 height 8
click at [213, 84] on div at bounding box center [214, 84] width 9 height 8
click at [223, 76] on div at bounding box center [222, 77] width 9 height 8
click at [231, 71] on div at bounding box center [231, 71] width 9 height 8
click at [239, 62] on div at bounding box center [239, 64] width 9 height 8
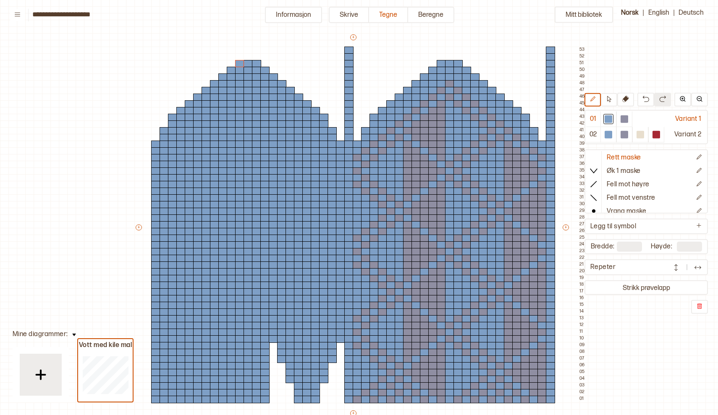
click at [630, 60] on div "Mitt bibliotek 01 Variant 1 02 Variant 2 Rett maske Øk 1 maske Fell mot høyre F…" at bounding box center [718, 368] width 1436 height 830
click at [624, 120] on div at bounding box center [625, 119] width 8 height 8
click at [306, 400] on div at bounding box center [306, 400] width 9 height 8
click at [306, 392] on div at bounding box center [306, 393] width 9 height 8
click at [306, 385] on div at bounding box center [306, 386] width 9 height 8
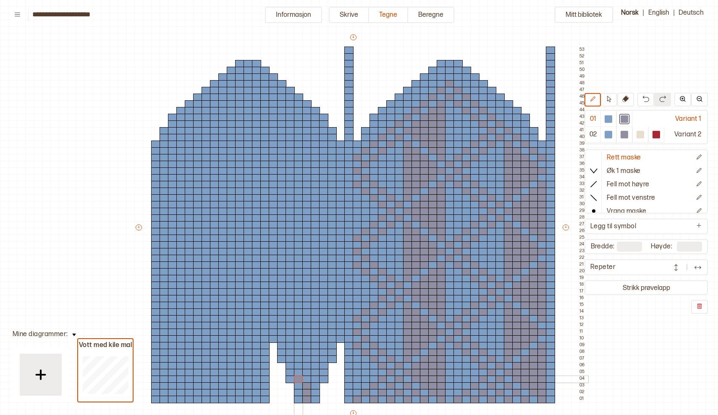
click at [299, 380] on div at bounding box center [298, 380] width 9 height 8
click at [299, 373] on div at bounding box center [298, 373] width 9 height 8
click at [299, 364] on div at bounding box center [298, 366] width 9 height 8
click at [315, 380] on div at bounding box center [315, 380] width 9 height 8
click at [316, 372] on div at bounding box center [315, 373] width 9 height 8
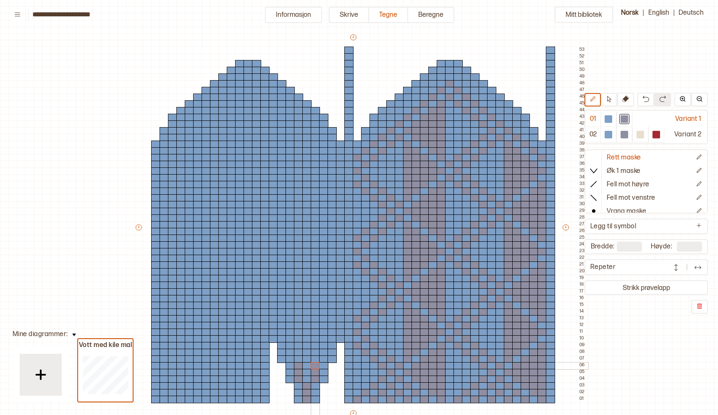
click at [316, 364] on div at bounding box center [315, 366] width 9 height 8
click at [291, 356] on div at bounding box center [289, 360] width 9 height 8
click at [290, 351] on div at bounding box center [289, 353] width 9 height 8
click at [291, 342] on div at bounding box center [289, 339] width 9 height 8
click at [290, 346] on div at bounding box center [289, 346] width 9 height 8
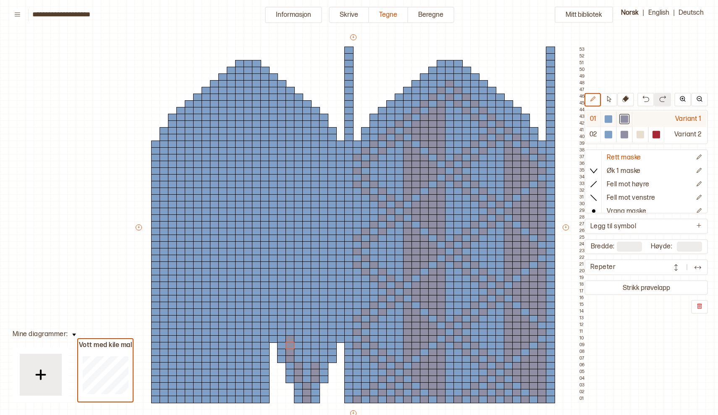
click at [611, 120] on div at bounding box center [609, 119] width 8 height 8
click at [291, 338] on div at bounding box center [289, 339] width 9 height 8
click at [624, 118] on div at bounding box center [625, 119] width 8 height 8
click at [308, 357] on div at bounding box center [306, 360] width 9 height 8
click at [306, 351] on div at bounding box center [306, 353] width 9 height 8
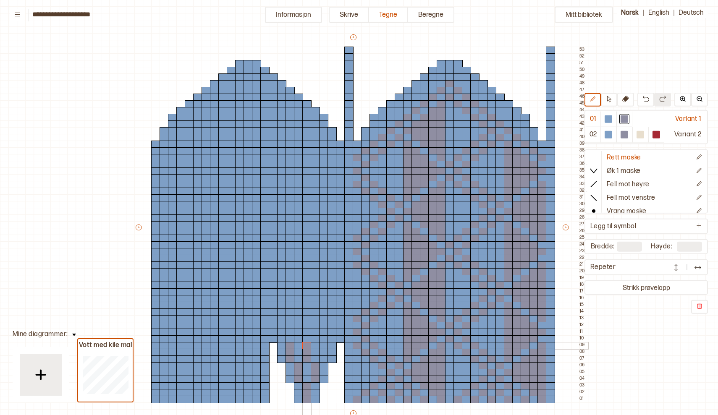
click at [306, 343] on div at bounding box center [306, 346] width 9 height 8
click at [323, 359] on div at bounding box center [323, 360] width 9 height 8
click at [324, 351] on div at bounding box center [323, 353] width 9 height 8
click at [322, 343] on div at bounding box center [323, 346] width 9 height 8
click at [281, 335] on div at bounding box center [281, 339] width 9 height 8
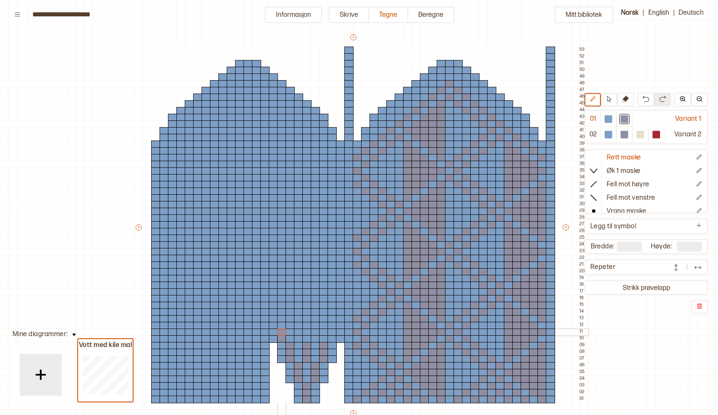
click at [283, 333] on div at bounding box center [281, 333] width 9 height 8
click at [281, 324] on div at bounding box center [281, 326] width 9 height 8
click at [299, 340] on div at bounding box center [298, 339] width 9 height 8
click at [300, 332] on div at bounding box center [298, 333] width 9 height 8
click at [299, 325] on div at bounding box center [298, 326] width 9 height 8
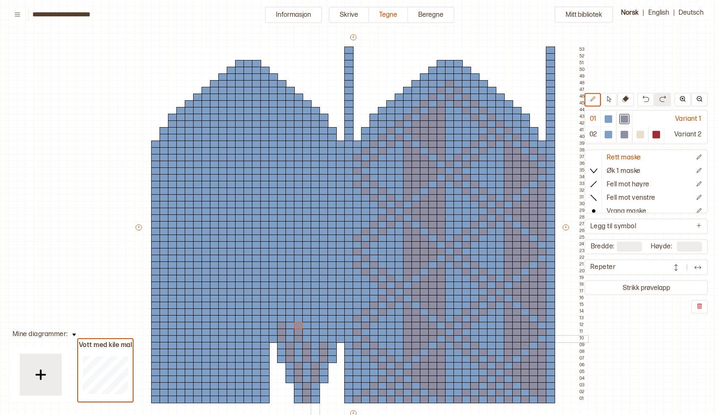
click at [315, 337] on div at bounding box center [315, 339] width 9 height 8
click at [317, 332] on div at bounding box center [315, 333] width 9 height 8
click at [316, 327] on div at bounding box center [315, 326] width 9 height 8
click at [333, 338] on div at bounding box center [331, 339] width 9 height 8
click at [333, 332] on div at bounding box center [331, 333] width 9 height 8
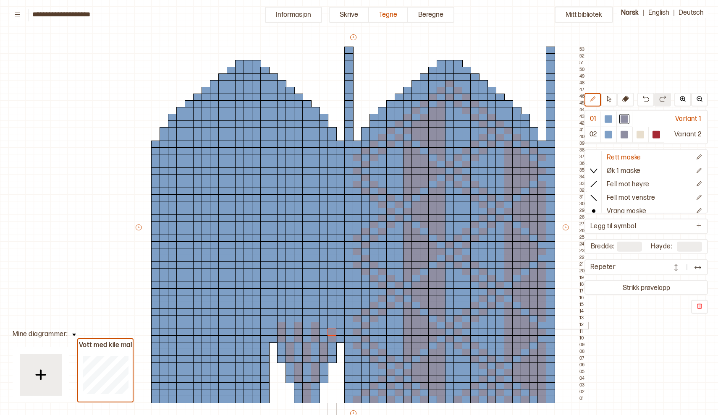
click at [333, 324] on div at bounding box center [331, 326] width 9 height 8
click at [257, 398] on div at bounding box center [256, 400] width 9 height 8
click at [240, 399] on div at bounding box center [239, 400] width 9 height 8
click at [222, 398] on div at bounding box center [222, 400] width 9 height 8
click at [204, 399] on div at bounding box center [206, 400] width 9 height 8
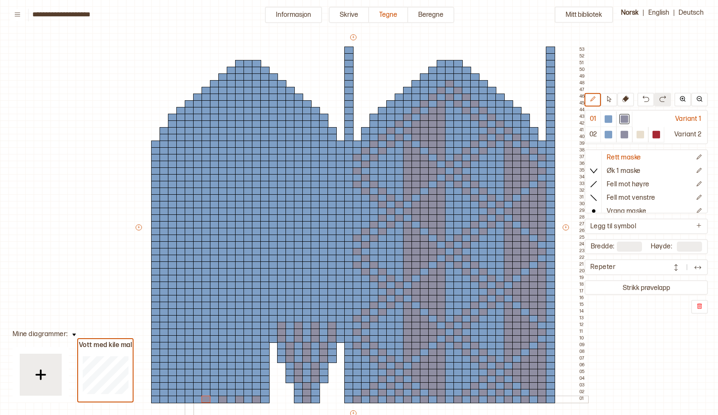
click at [189, 398] on div at bounding box center [189, 400] width 9 height 8
click at [171, 398] on div at bounding box center [172, 400] width 9 height 8
click at [154, 398] on div at bounding box center [155, 400] width 9 height 8
click at [163, 391] on div at bounding box center [164, 393] width 9 height 8
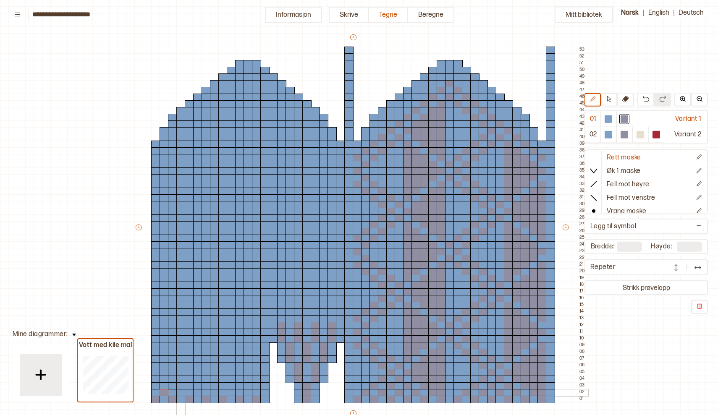
click at [181, 391] on div at bounding box center [180, 393] width 9 height 8
click at [196, 391] on div at bounding box center [197, 393] width 9 height 8
click at [215, 390] on div at bounding box center [214, 393] width 9 height 8
click at [231, 390] on div at bounding box center [231, 393] width 9 height 8
click at [248, 391] on div at bounding box center [248, 393] width 9 height 8
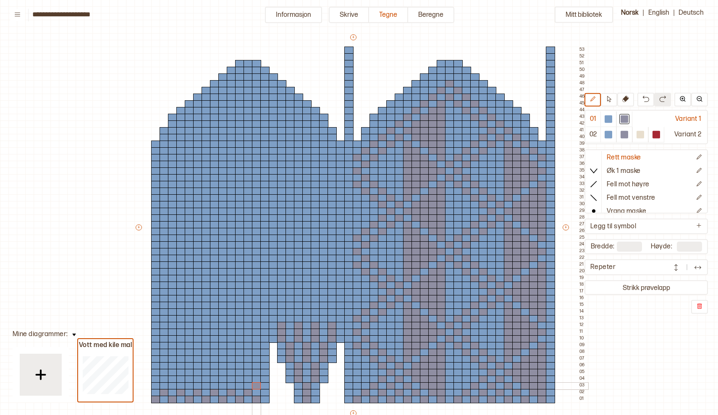
click at [257, 383] on div at bounding box center [256, 386] width 9 height 8
click at [241, 385] on div at bounding box center [239, 386] width 9 height 8
click at [223, 383] on div at bounding box center [222, 386] width 9 height 8
click at [206, 385] on div at bounding box center [206, 386] width 9 height 8
click at [191, 385] on div at bounding box center [189, 386] width 9 height 8
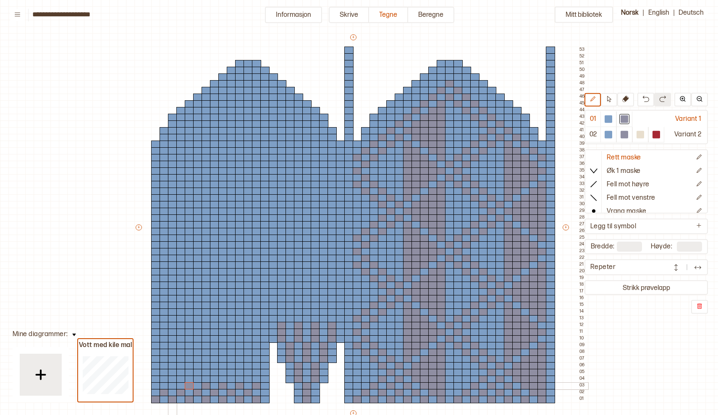
click at [174, 384] on div at bounding box center [172, 386] width 9 height 8
click at [164, 375] on div at bounding box center [164, 373] width 9 height 8
click at [607, 122] on div at bounding box center [609, 119] width 8 height 8
click at [153, 398] on div at bounding box center [155, 400] width 9 height 8
click at [164, 373] on div at bounding box center [164, 373] width 9 height 8
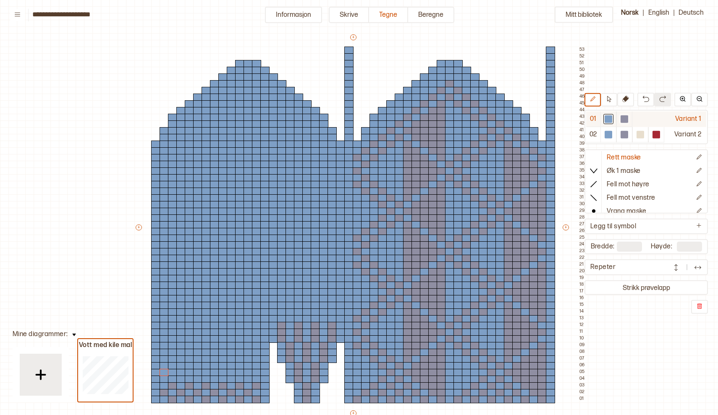
click at [623, 120] on div at bounding box center [625, 119] width 8 height 8
click at [163, 377] on div at bounding box center [164, 380] width 9 height 8
click at [181, 379] on div at bounding box center [180, 380] width 9 height 8
click at [197, 379] on div at bounding box center [197, 380] width 9 height 8
click at [212, 379] on div at bounding box center [214, 380] width 9 height 8
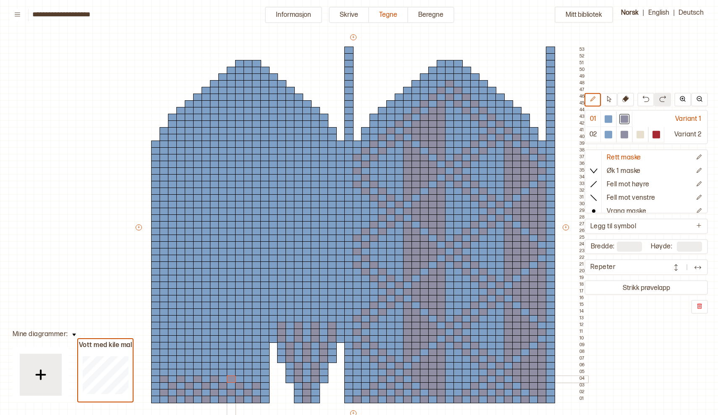
click at [229, 379] on div at bounding box center [231, 380] width 9 height 8
click at [249, 377] on div at bounding box center [248, 380] width 9 height 8
click at [257, 371] on div at bounding box center [256, 373] width 9 height 8
click at [240, 371] on div at bounding box center [239, 373] width 9 height 8
click at [258, 358] on div at bounding box center [256, 360] width 9 height 8
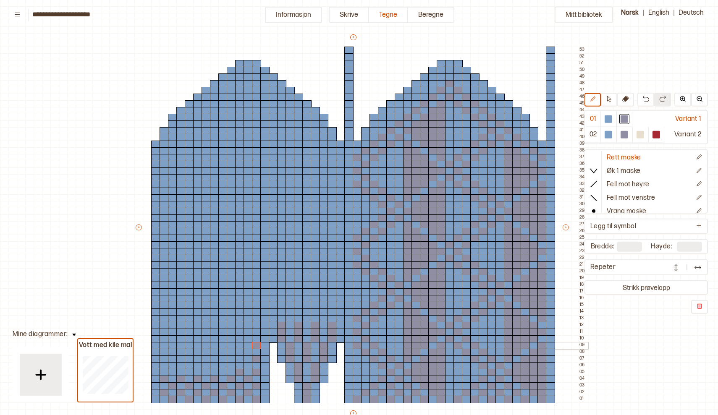
click at [257, 346] on div at bounding box center [256, 346] width 9 height 8
click at [257, 332] on div at bounding box center [256, 333] width 9 height 8
click at [256, 318] on div at bounding box center [256, 319] width 9 height 8
click at [265, 327] on div at bounding box center [264, 326] width 9 height 8
click at [273, 317] on div at bounding box center [273, 319] width 9 height 8
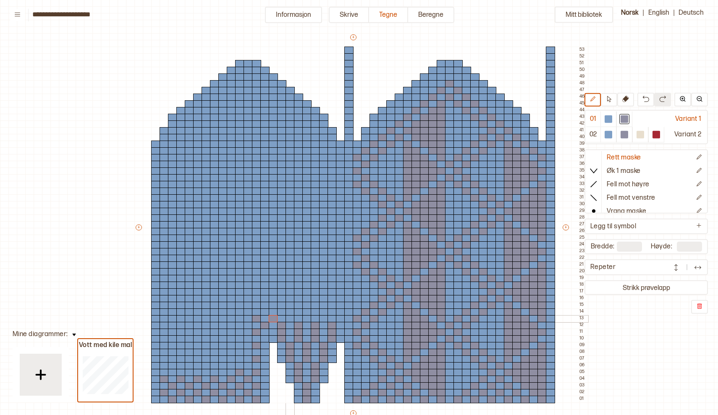
click at [289, 320] on div at bounding box center [289, 319] width 9 height 8
click at [306, 318] on div at bounding box center [306, 319] width 9 height 8
click at [323, 318] on div at bounding box center [323, 319] width 9 height 8
click at [338, 317] on div at bounding box center [340, 319] width 9 height 8
click at [239, 319] on div at bounding box center [239, 319] width 9 height 8
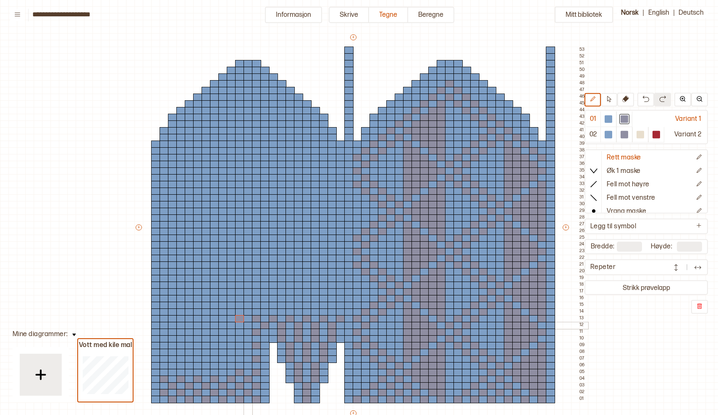
click at [249, 326] on div at bounding box center [248, 326] width 9 height 8
click at [238, 333] on div at bounding box center [239, 333] width 9 height 8
click at [248, 338] on div at bounding box center [248, 339] width 9 height 8
click at [238, 343] on div at bounding box center [239, 346] width 9 height 8
click at [247, 353] on div at bounding box center [248, 353] width 9 height 8
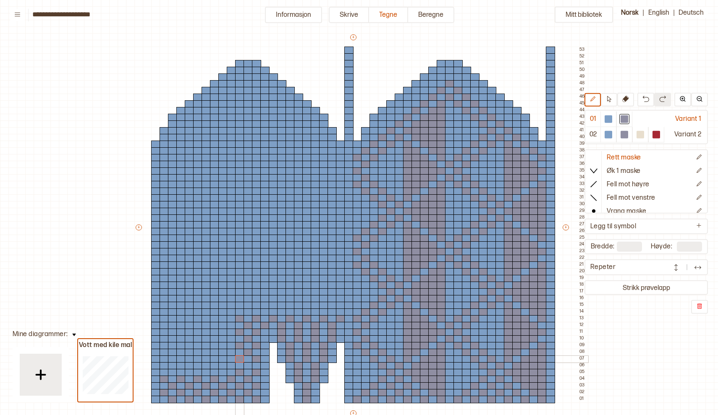
click at [239, 358] on div at bounding box center [239, 360] width 9 height 8
click at [247, 366] on div at bounding box center [248, 366] width 9 height 8
click at [233, 366] on div at bounding box center [231, 366] width 9 height 8
click at [223, 371] on div at bounding box center [222, 373] width 9 height 8
click at [205, 370] on div at bounding box center [206, 373] width 9 height 8
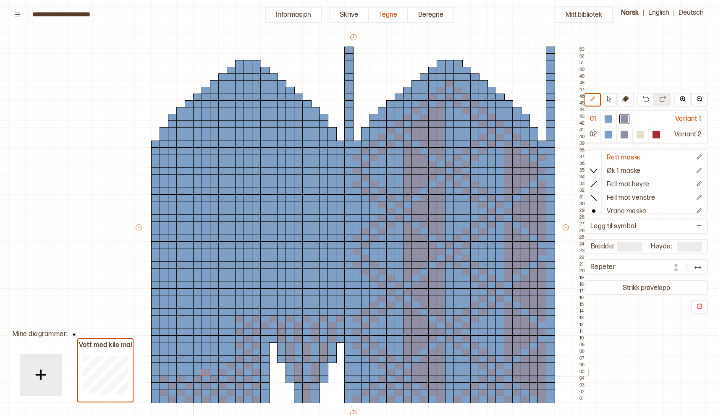
click at [188, 370] on div at bounding box center [189, 373] width 9 height 8
click at [173, 372] on div at bounding box center [172, 373] width 9 height 8
click at [163, 364] on div at bounding box center [164, 366] width 9 height 8
click at [181, 363] on div at bounding box center [180, 366] width 9 height 8
click at [198, 365] on div at bounding box center [197, 366] width 9 height 8
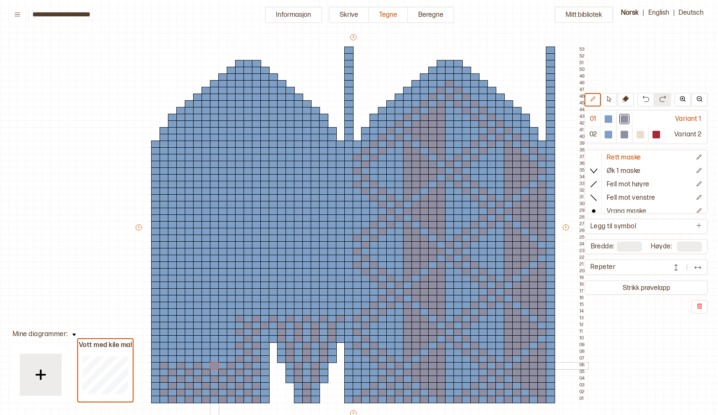
click at [215, 365] on div at bounding box center [214, 366] width 9 height 8
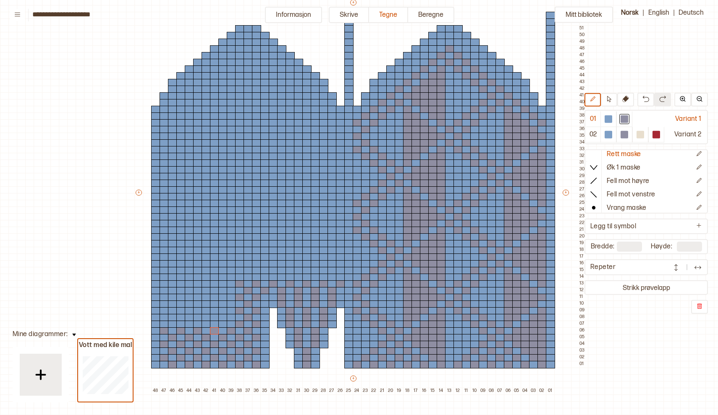
scroll to position [0, 0]
click at [592, 171] on icon at bounding box center [593, 171] width 7 height 4
click at [323, 345] on div at bounding box center [323, 345] width 9 height 8
click at [289, 345] on div at bounding box center [289, 345] width 9 height 8
click at [332, 324] on div at bounding box center [331, 325] width 9 height 8
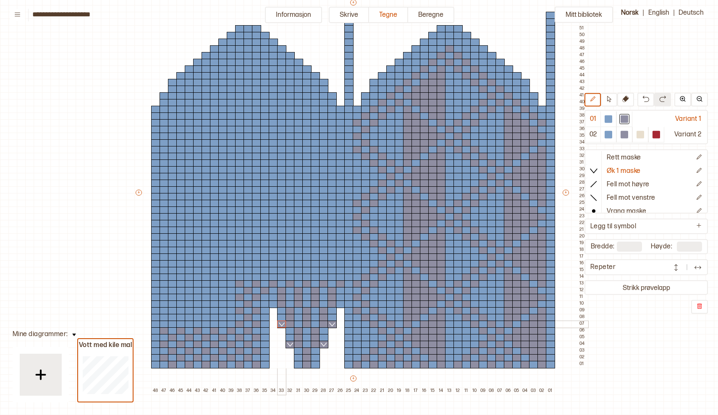
click at [281, 325] on div at bounding box center [281, 325] width 9 height 8
click at [274, 304] on div at bounding box center [273, 305] width 9 height 8
click at [342, 306] on div at bounding box center [340, 305] width 9 height 8
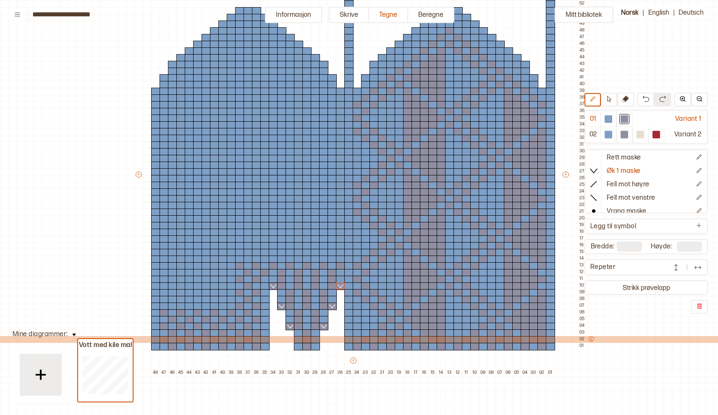
scroll to position [101, 0]
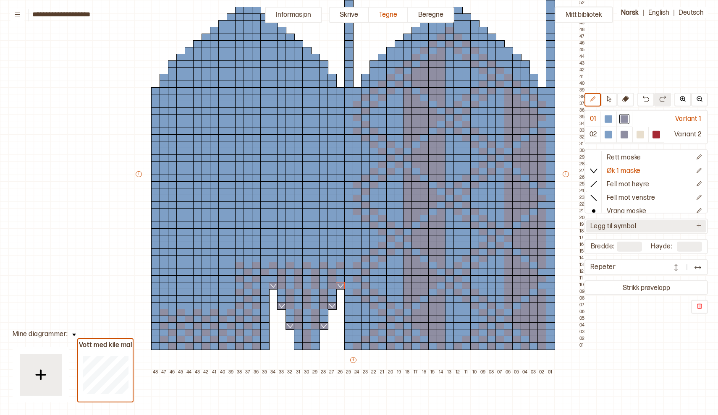
click at [701, 227] on icon at bounding box center [699, 226] width 6 height 6
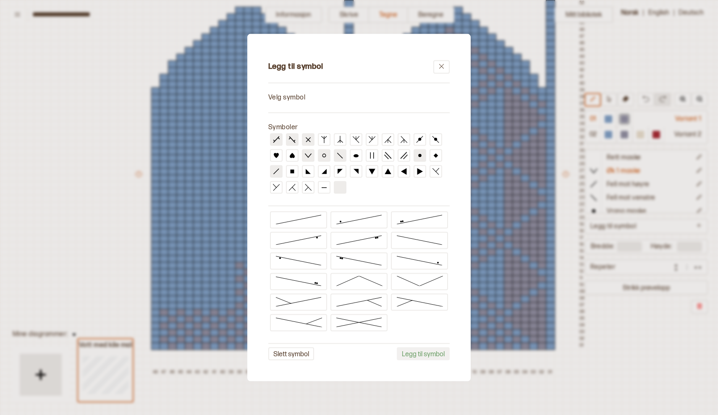
click at [309, 139] on line at bounding box center [308, 140] width 5 height 5
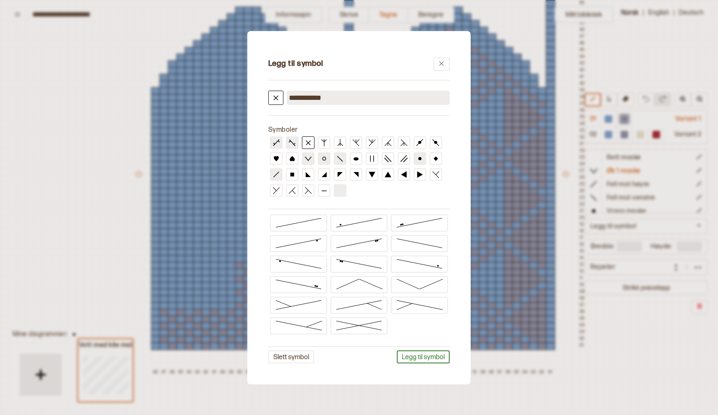
click at [330, 96] on input "**********" at bounding box center [368, 98] width 163 height 14
type input "*"
type input "*******"
click at [429, 358] on button "Legg til symbol" at bounding box center [423, 357] width 53 height 13
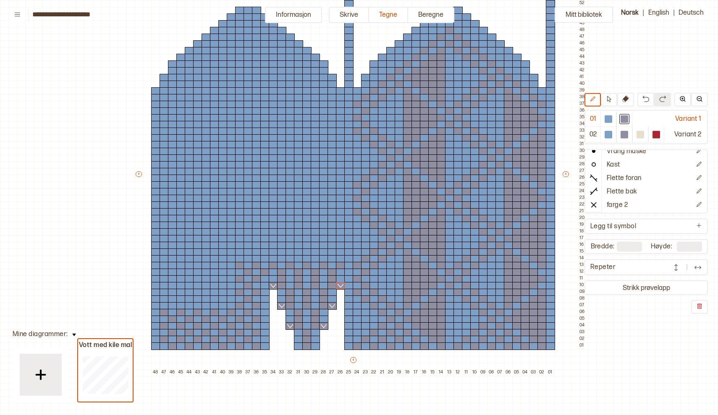
scroll to position [60, 0]
click at [595, 203] on line at bounding box center [593, 204] width 5 height 5
click at [543, 340] on div at bounding box center [541, 340] width 9 height 8
click at [534, 339] on div at bounding box center [533, 340] width 9 height 8
click at [515, 337] on div at bounding box center [516, 340] width 9 height 8
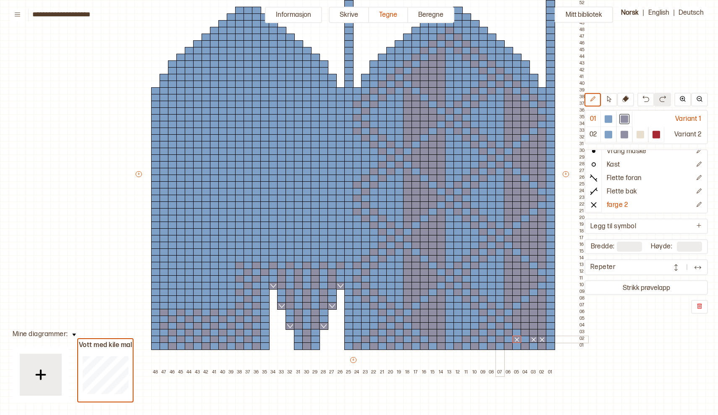
click at [500, 338] on div at bounding box center [499, 340] width 9 height 8
click at [482, 339] on div at bounding box center [483, 340] width 9 height 8
click at [466, 338] on div at bounding box center [466, 340] width 9 height 8
click at [441, 339] on div at bounding box center [441, 340] width 9 height 8
click at [432, 339] on div at bounding box center [432, 340] width 9 height 8
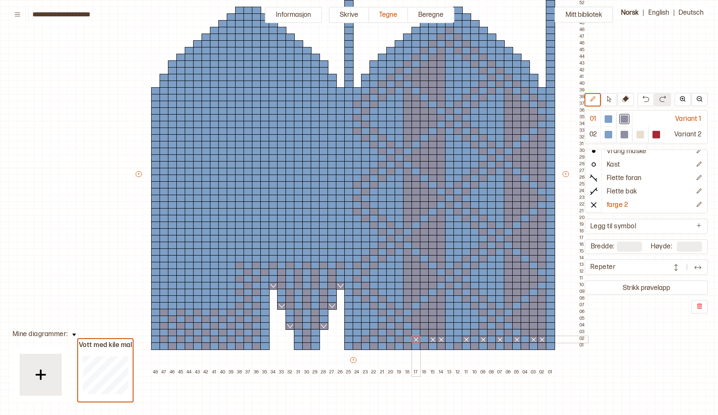
click at [416, 339] on div at bounding box center [415, 340] width 9 height 8
click at [398, 338] on div at bounding box center [399, 340] width 9 height 8
click at [380, 338] on div at bounding box center [382, 340] width 9 height 8
click at [365, 340] on div at bounding box center [365, 340] width 9 height 8
click at [359, 348] on div at bounding box center [357, 347] width 9 height 8
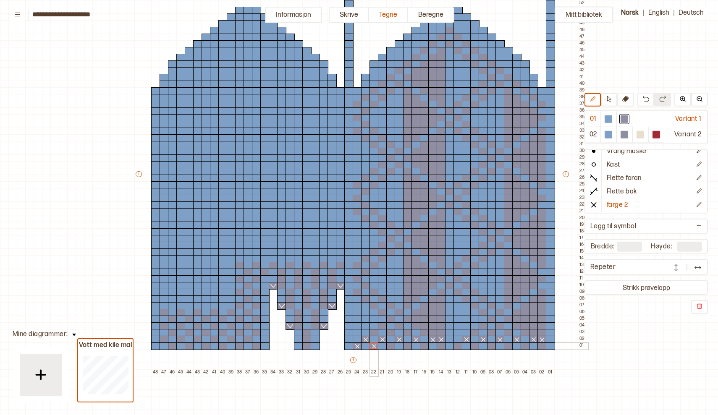
click at [373, 347] on div at bounding box center [373, 347] width 9 height 8
click at [393, 346] on div at bounding box center [390, 347] width 9 height 8
click at [408, 346] on div at bounding box center [407, 347] width 9 height 8
click at [424, 346] on div at bounding box center [424, 347] width 9 height 8
click at [440, 347] on div at bounding box center [441, 347] width 9 height 8
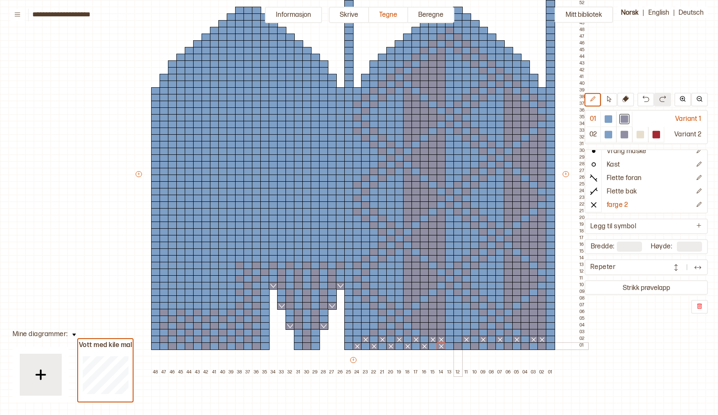
click at [458, 346] on div at bounding box center [457, 347] width 9 height 8
click at [473, 346] on div at bounding box center [474, 347] width 9 height 8
click at [490, 348] on div at bounding box center [491, 347] width 9 height 8
click at [508, 348] on div at bounding box center [508, 347] width 9 height 8
click at [523, 347] on div at bounding box center [525, 347] width 9 height 8
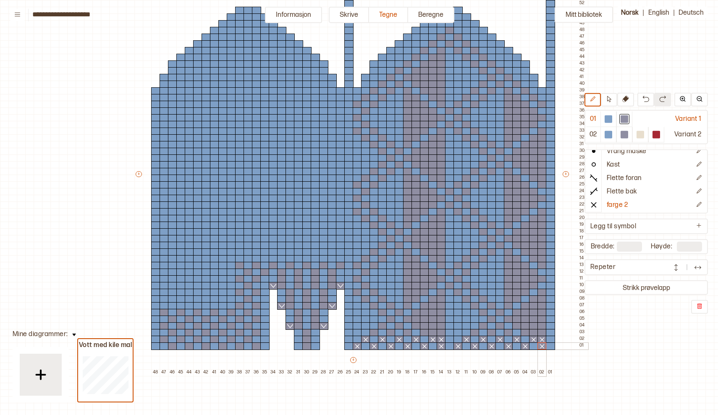
click at [542, 347] on div at bounding box center [541, 347] width 9 height 8
